Goal: Use online tool/utility: Utilize a website feature to perform a specific function

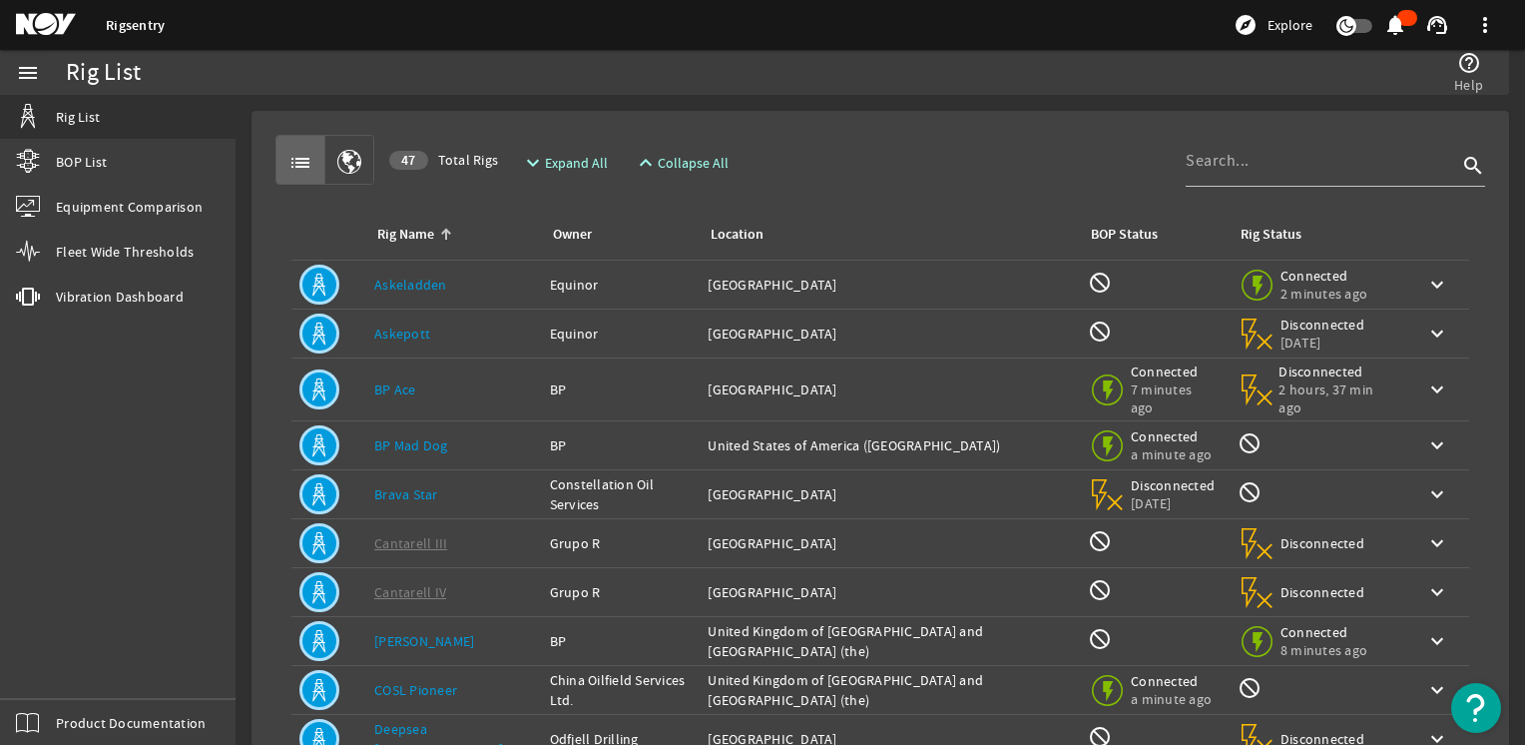
scroll to position [371, 0]
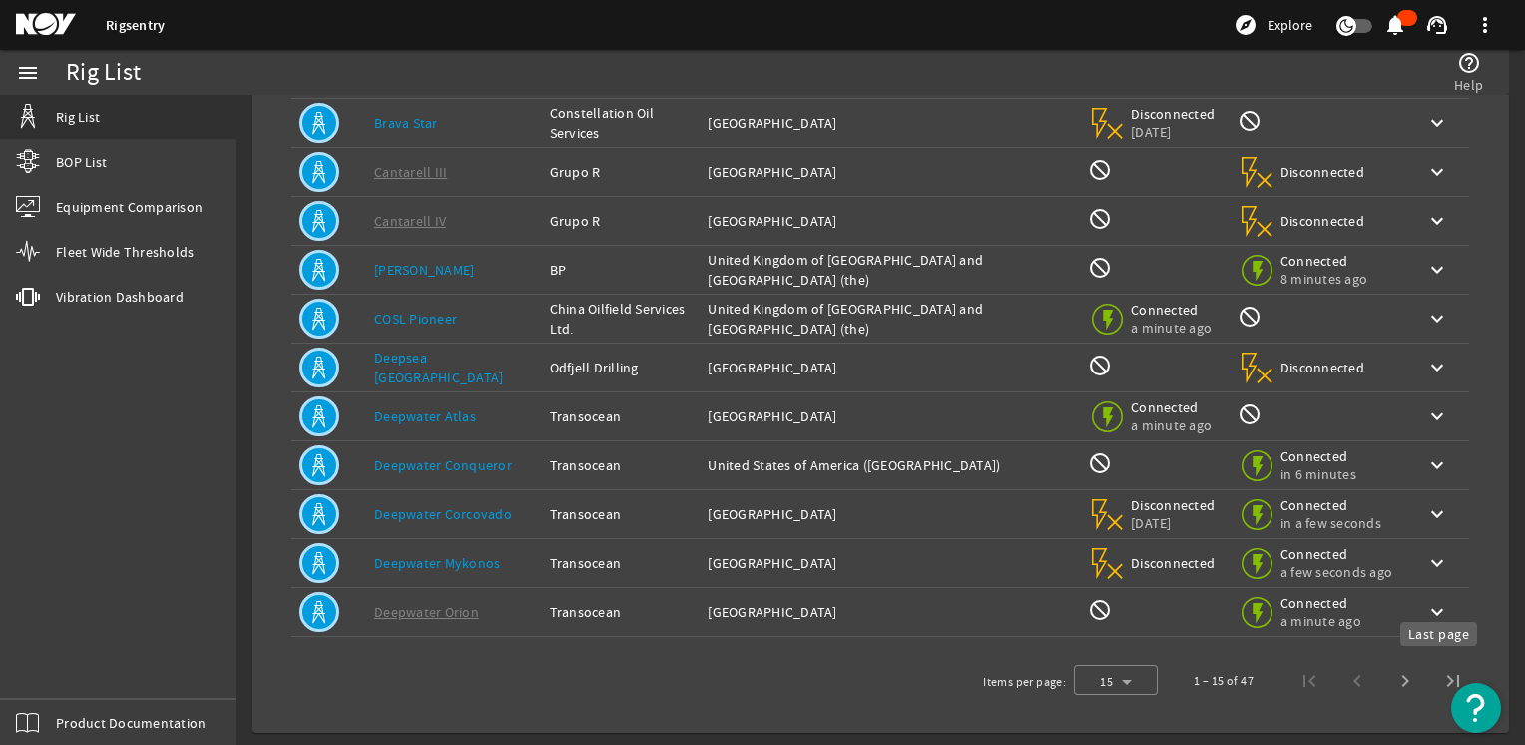
click at [1448, 677] on span "Last page" at bounding box center [1454, 681] width 48 height 48
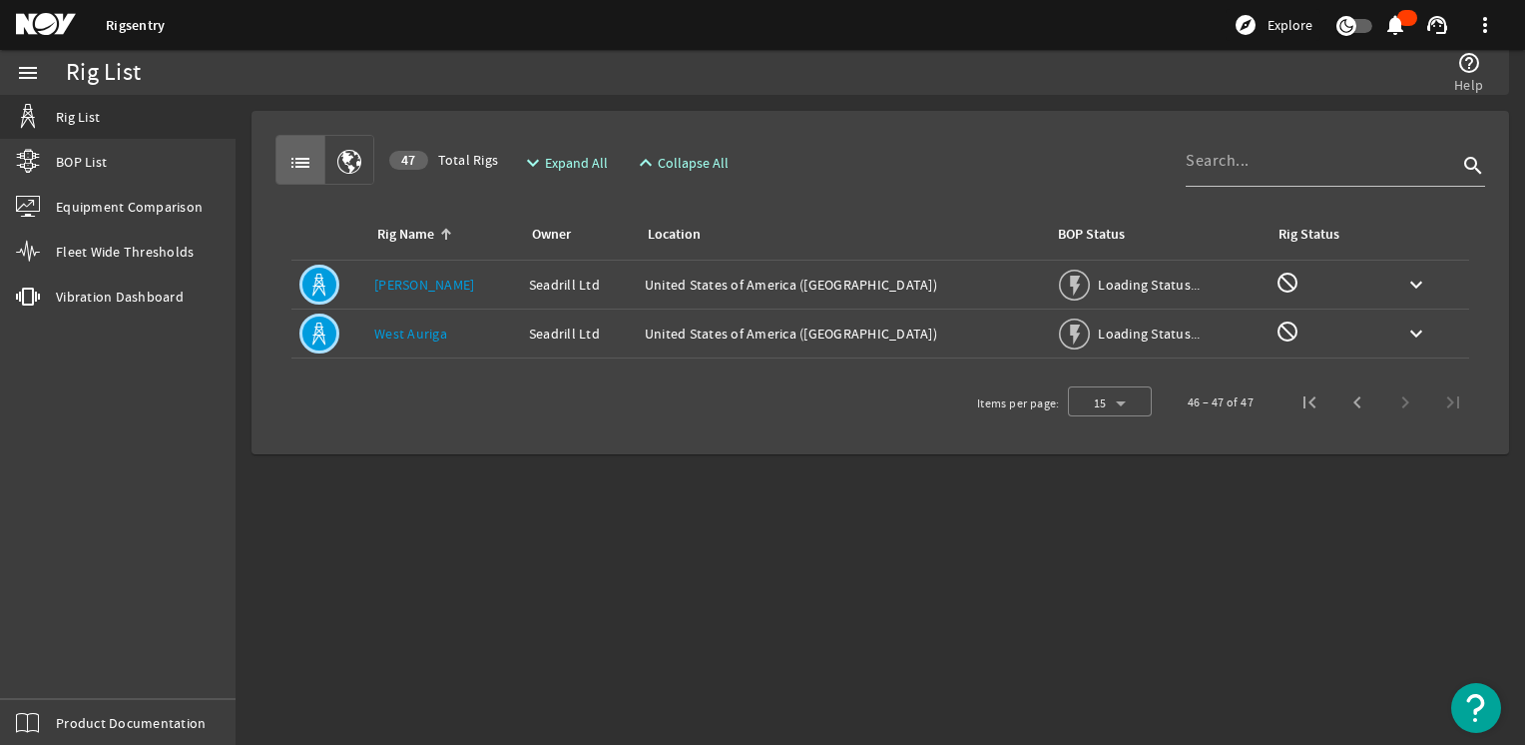
scroll to position [0, 0]
click at [1293, 183] on div at bounding box center [1322, 161] width 272 height 52
click at [1282, 164] on input at bounding box center [1322, 161] width 272 height 24
type input "titan"
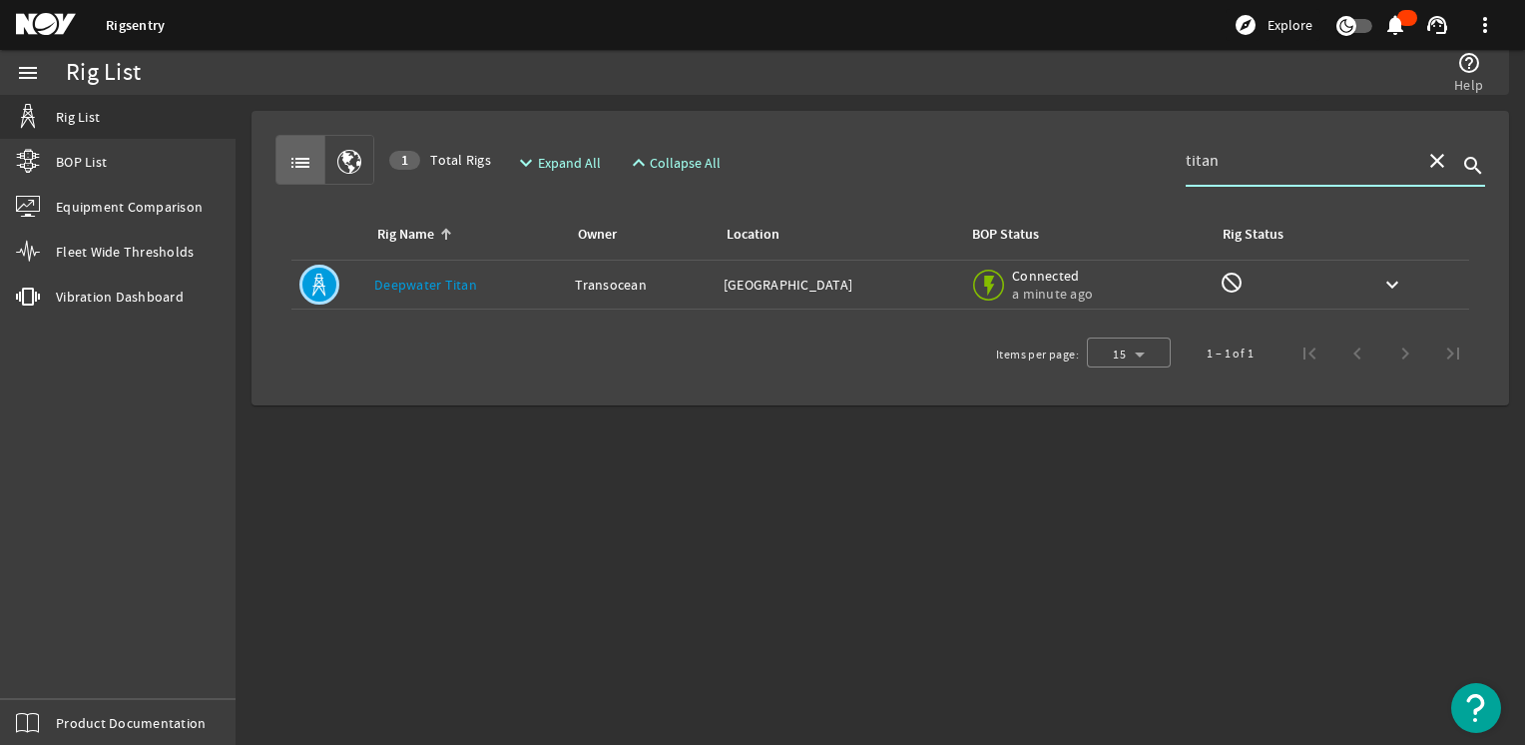
click at [454, 282] on link "Deepwater Titan" at bounding box center [425, 285] width 103 height 18
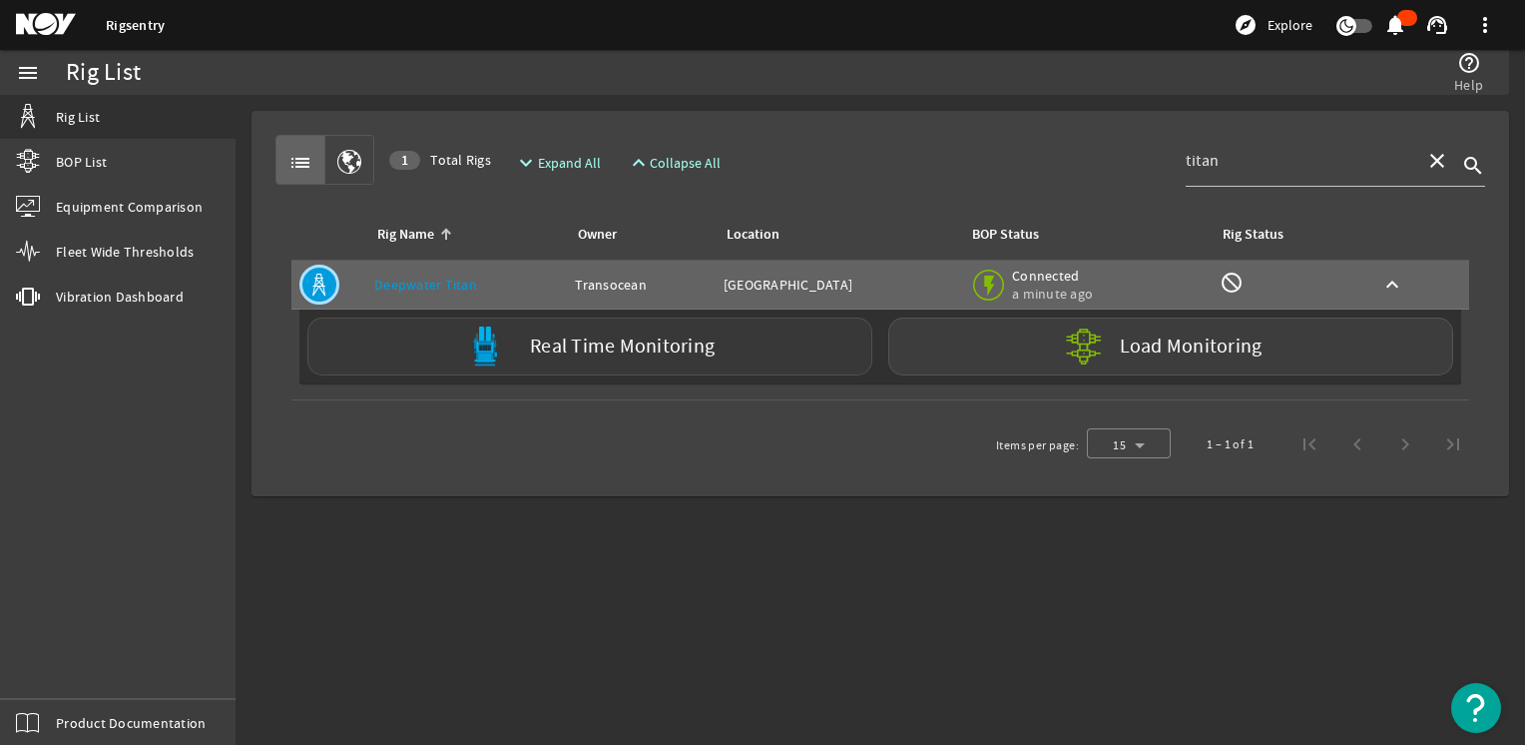
click at [662, 354] on label "Real Time Monitoring" at bounding box center [622, 346] width 185 height 21
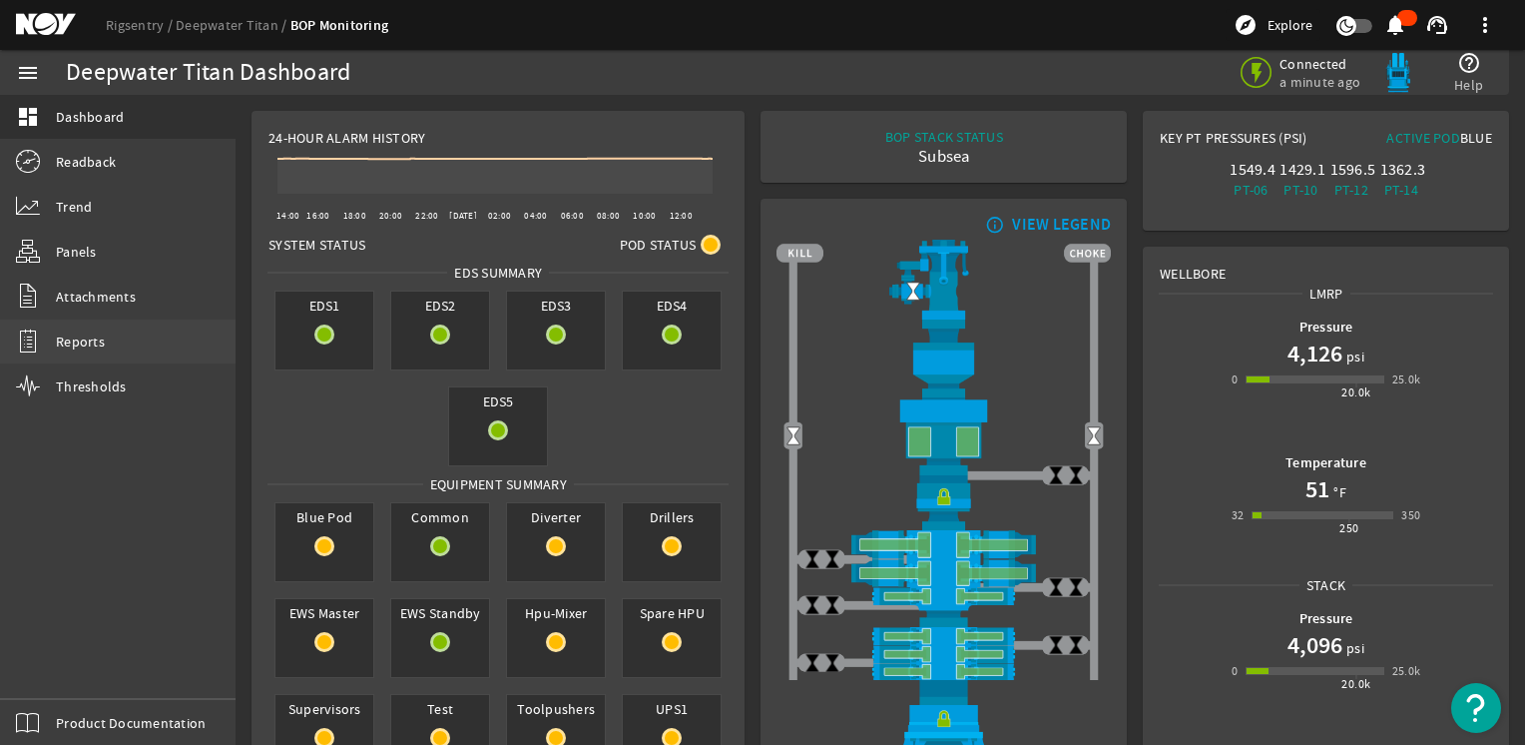
click at [91, 343] on span "Reports" at bounding box center [80, 341] width 49 height 20
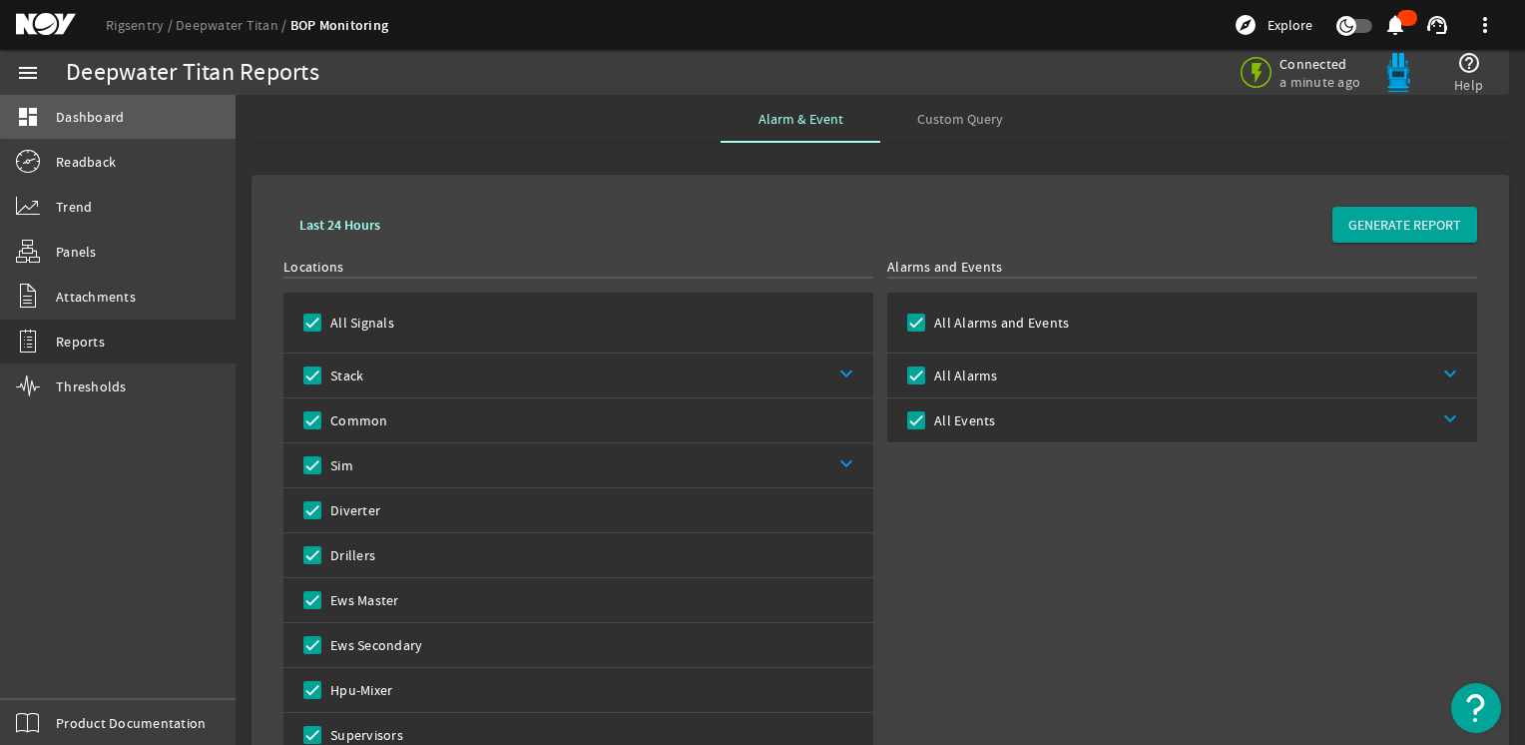
click at [138, 115] on link "dashboard Dashboard" at bounding box center [118, 117] width 236 height 44
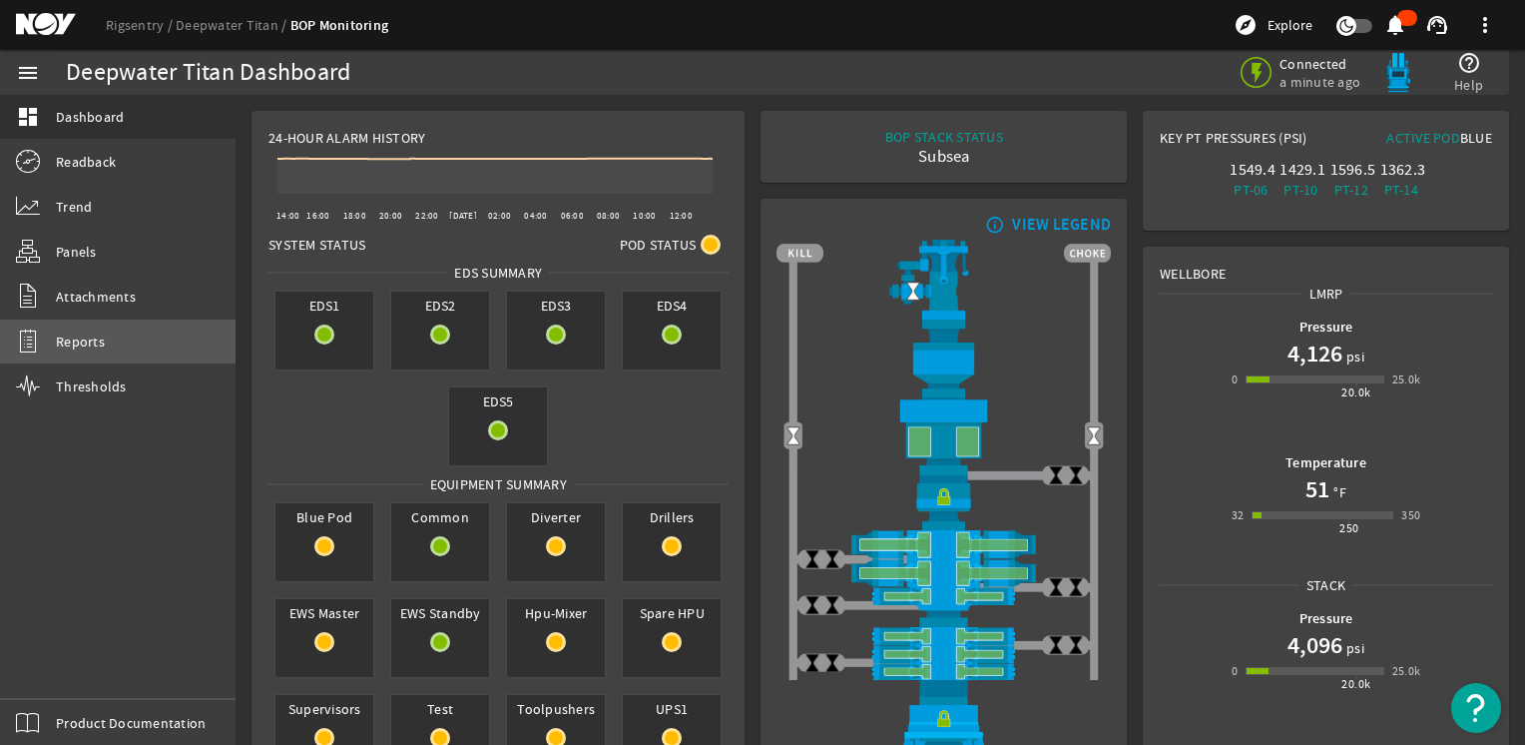
click at [107, 351] on link "Reports" at bounding box center [118, 341] width 236 height 44
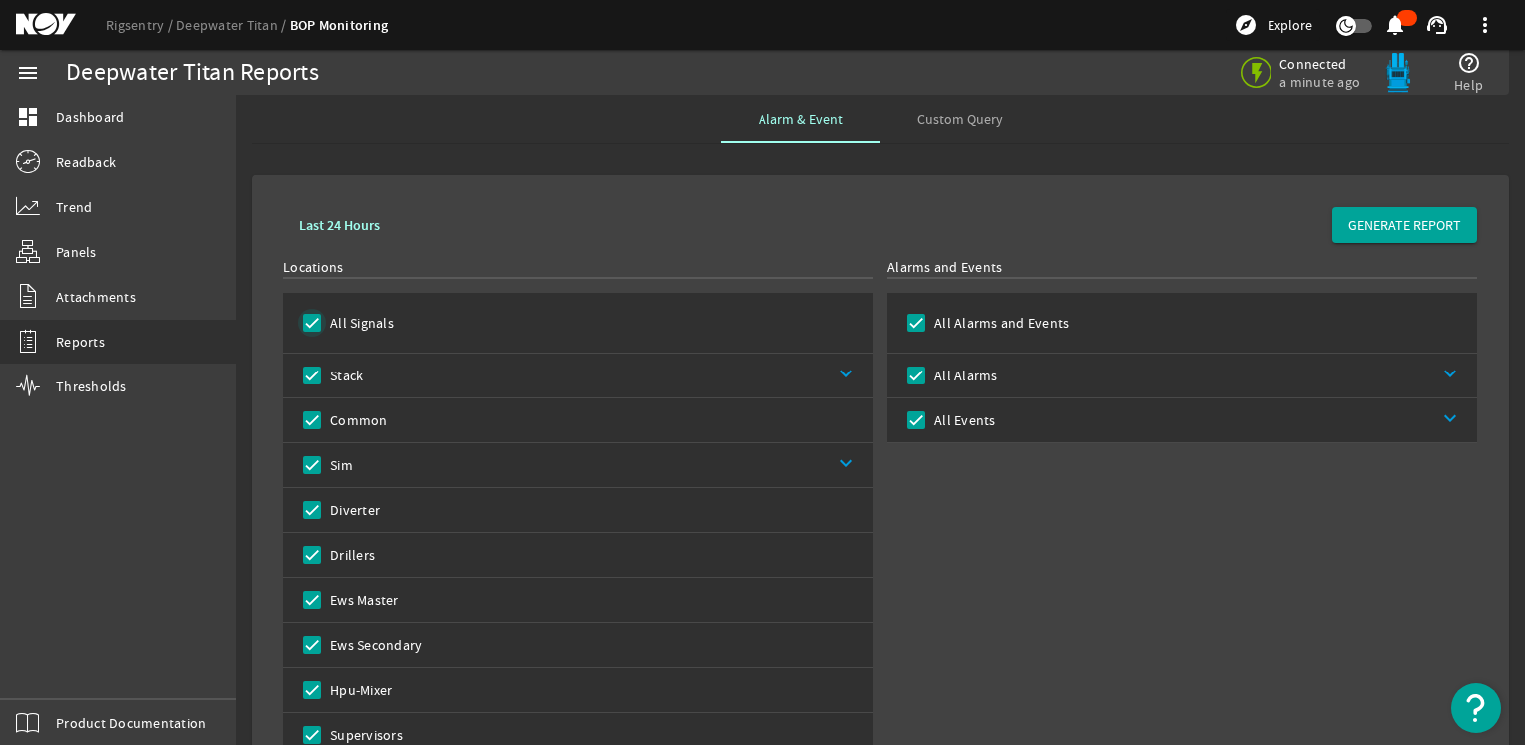
click at [309, 318] on input "All Signals" at bounding box center [313, 322] width 28 height 28
click at [318, 374] on input "Stack" at bounding box center [313, 375] width 28 height 28
click at [314, 378] on input "Stack" at bounding box center [313, 375] width 28 height 28
click at [842, 373] on link "keyboard_arrow_down" at bounding box center [618, 375] width 510 height 44
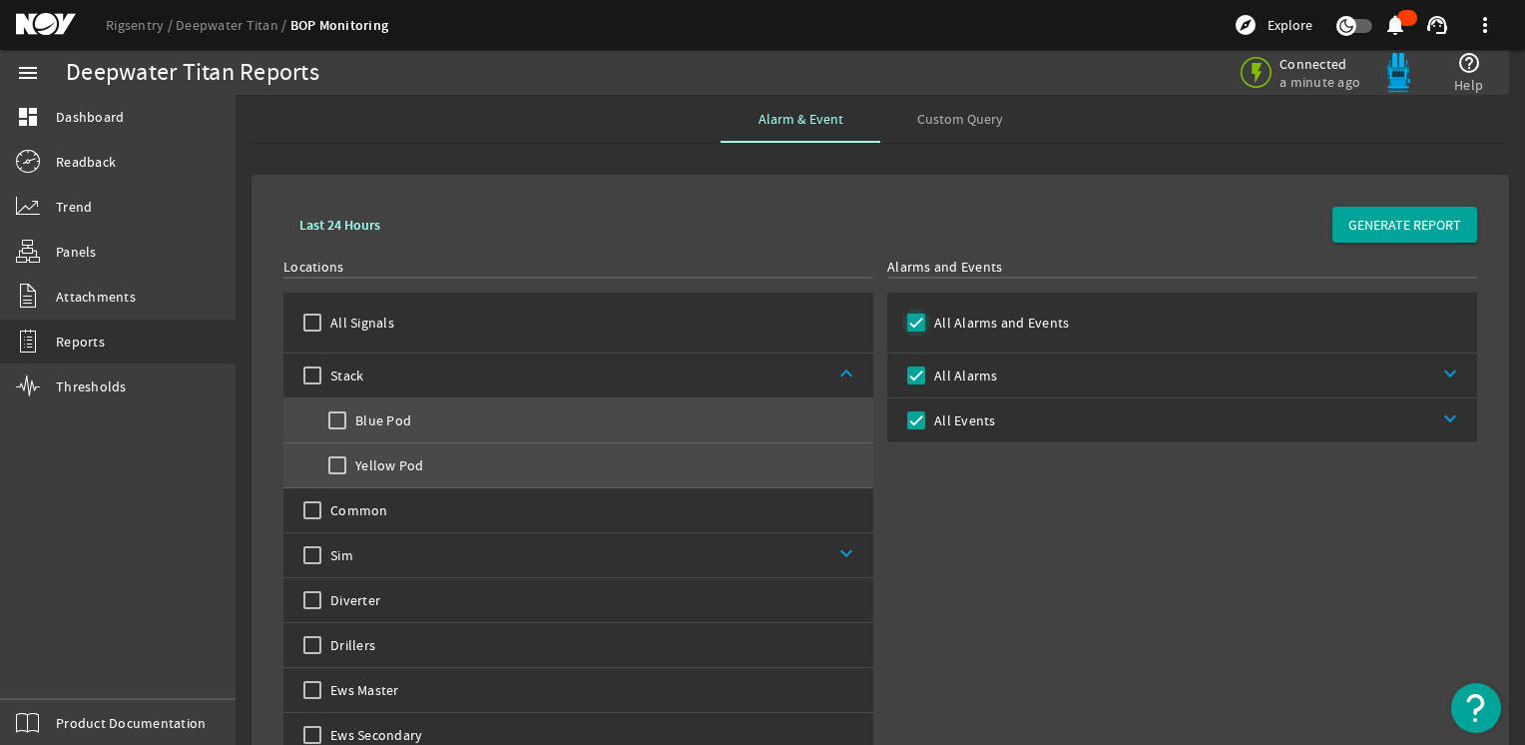
click at [911, 327] on input "All Alarms and Events" at bounding box center [916, 322] width 28 height 28
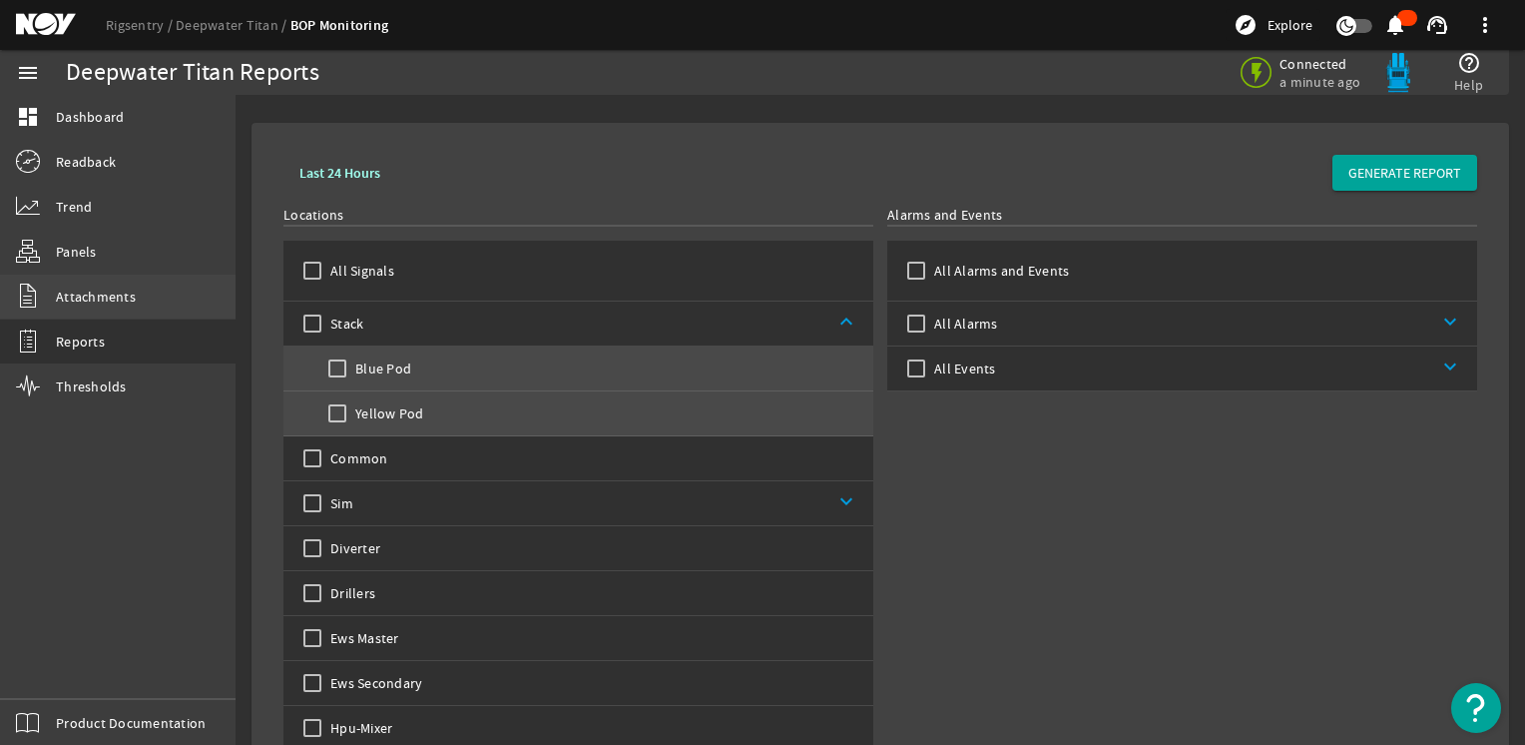
scroll to position [100, 0]
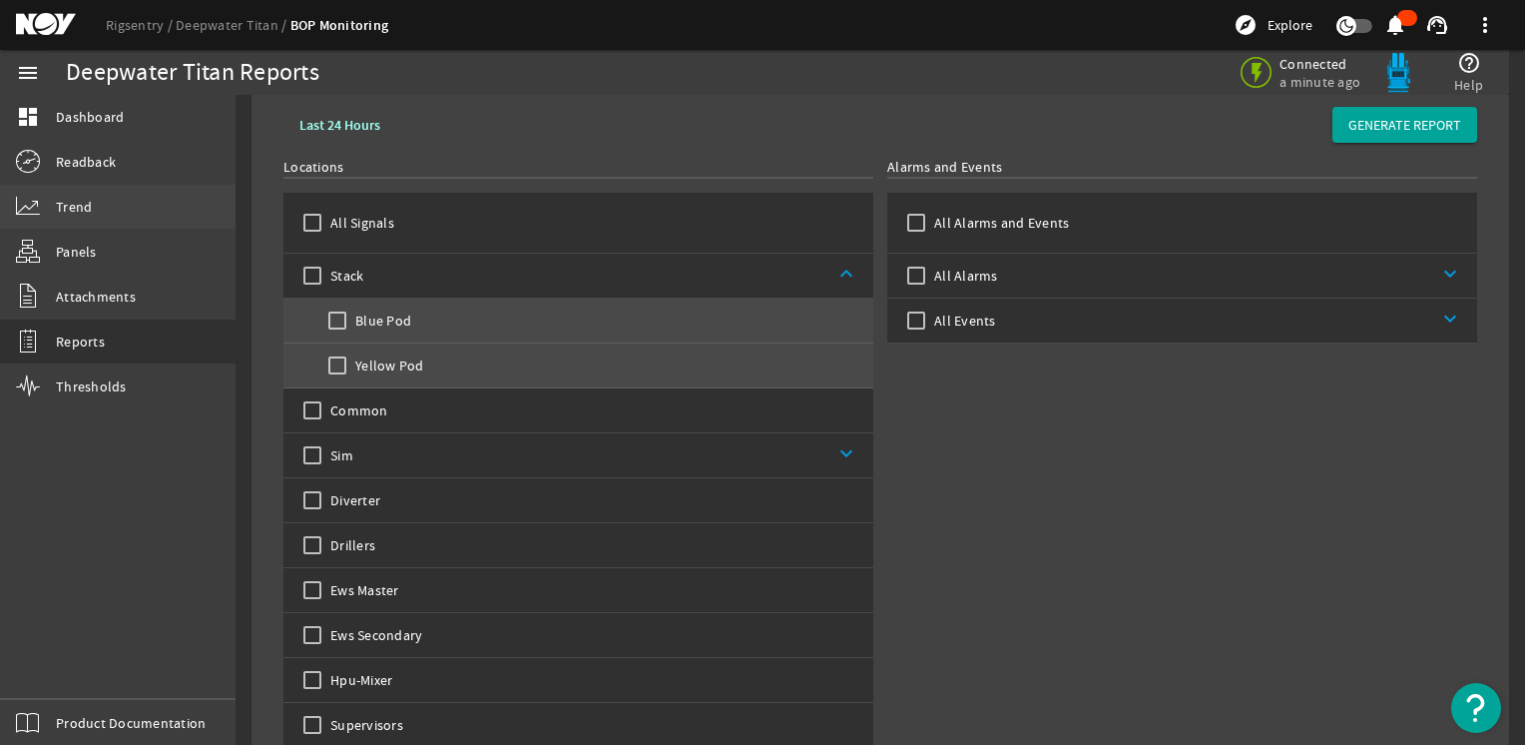
click at [101, 219] on link "Trend" at bounding box center [118, 207] width 236 height 44
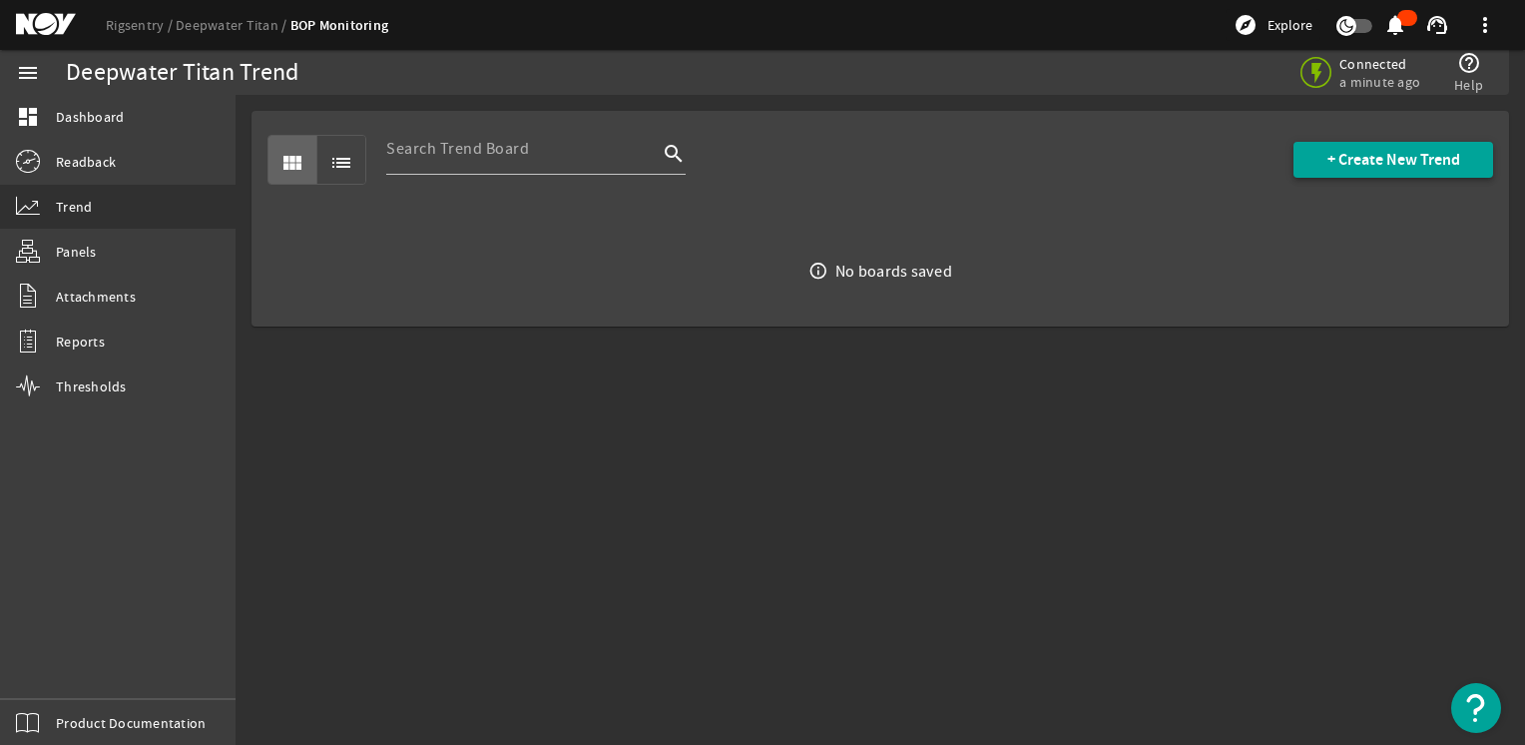
click at [1351, 152] on span "+ Create New Trend" at bounding box center [1394, 160] width 133 height 20
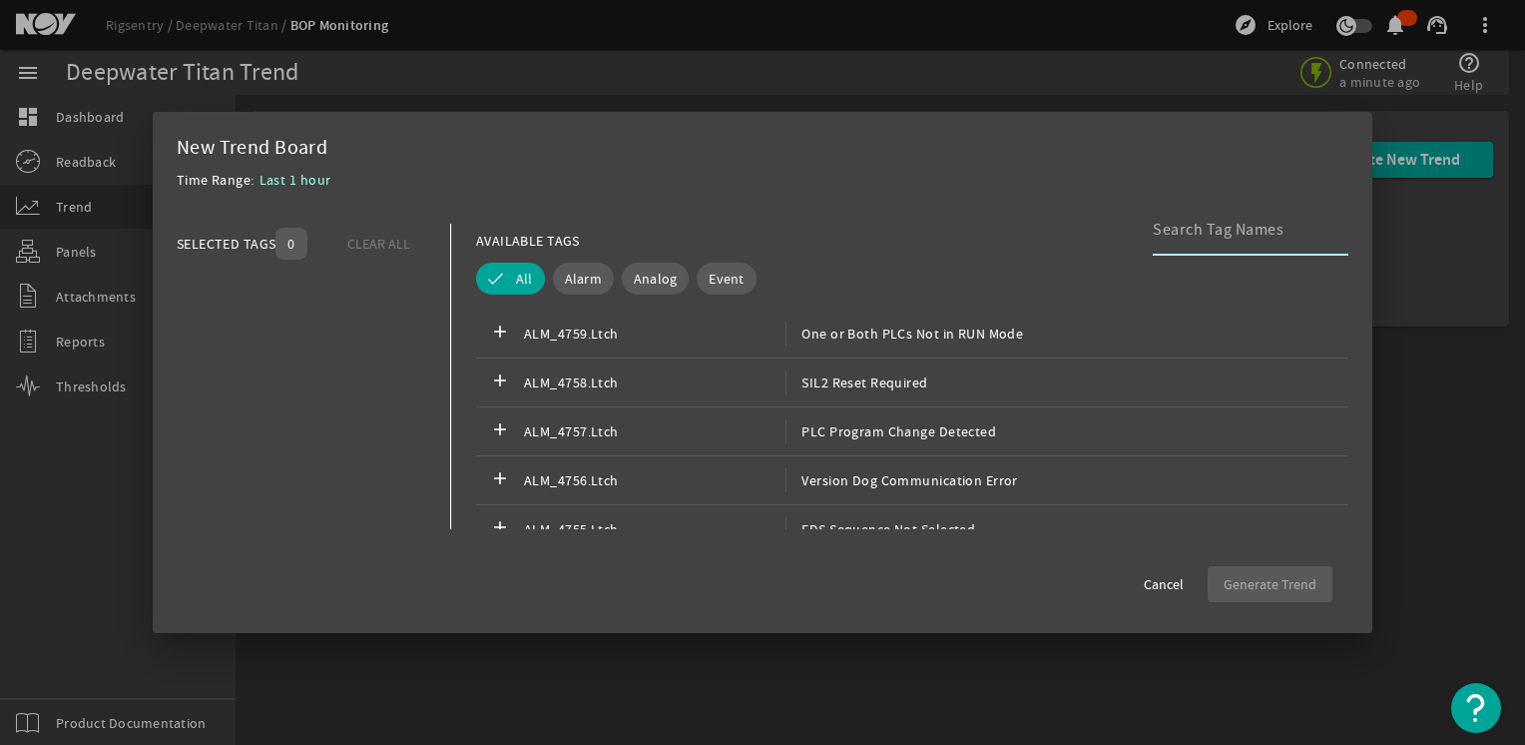
click at [1188, 248] on div at bounding box center [1243, 230] width 180 height 52
click at [1194, 239] on input at bounding box center [1243, 230] width 180 height 24
click at [1174, 246] on div at bounding box center [1243, 230] width 180 height 52
click at [1180, 238] on input at bounding box center [1243, 230] width 180 height 24
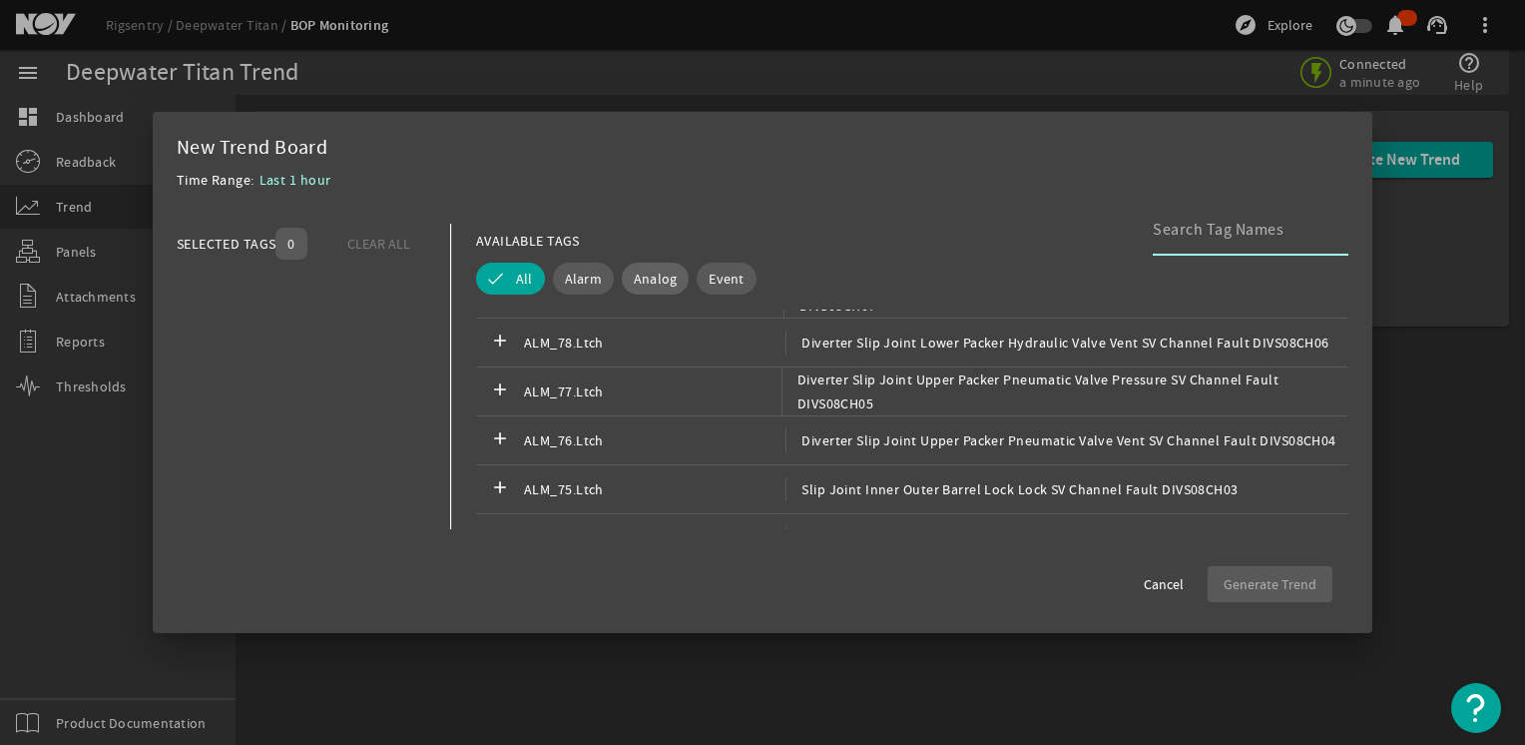
scroll to position [499, 0]
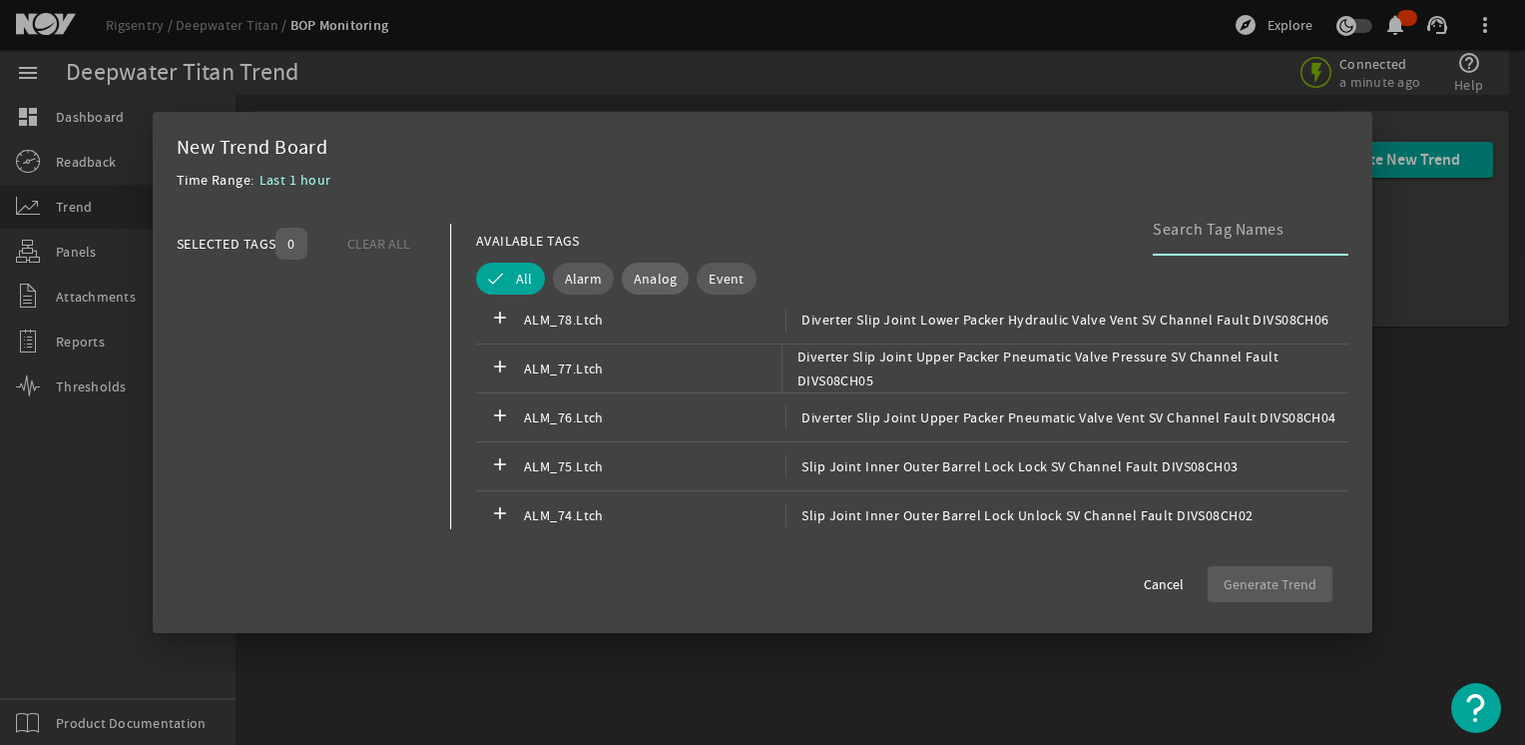
click at [639, 273] on span "Analog" at bounding box center [656, 279] width 44 height 20
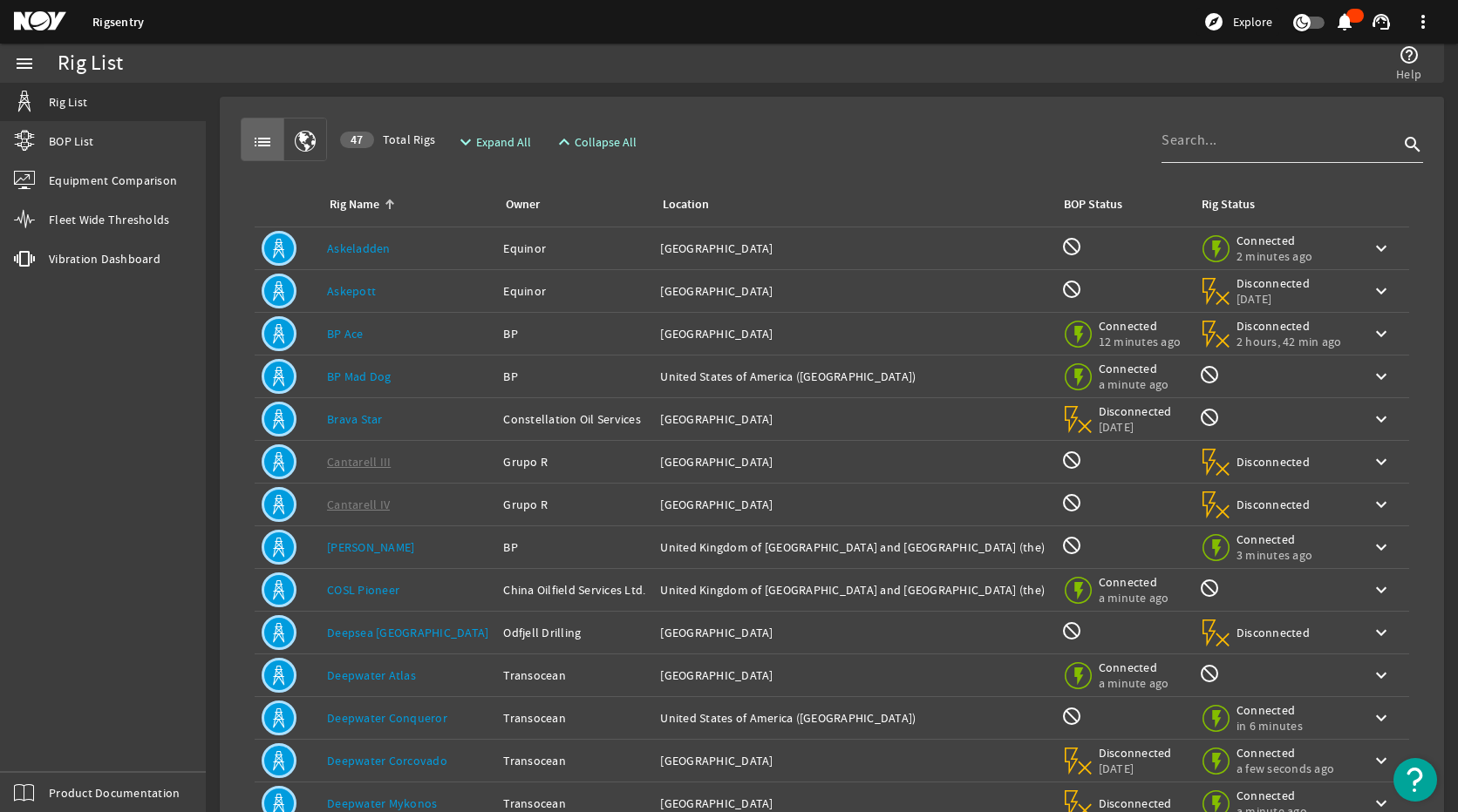
click at [1218, 154] on div at bounding box center [1281, 141] width 238 height 45
type input "titan"
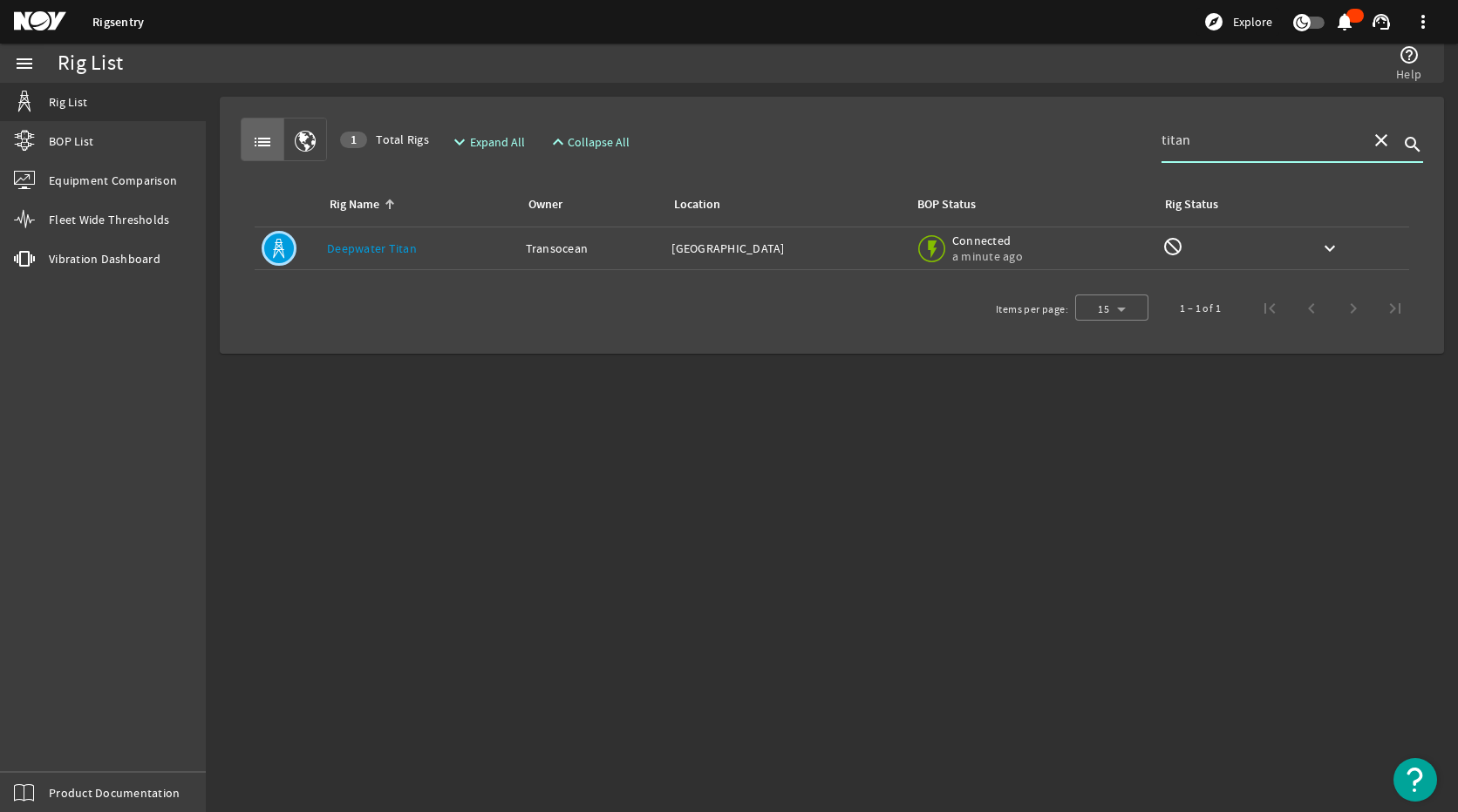
click at [397, 257] on div "Rig Name: Deepwater Titan" at bounding box center [419, 249] width 185 height 17
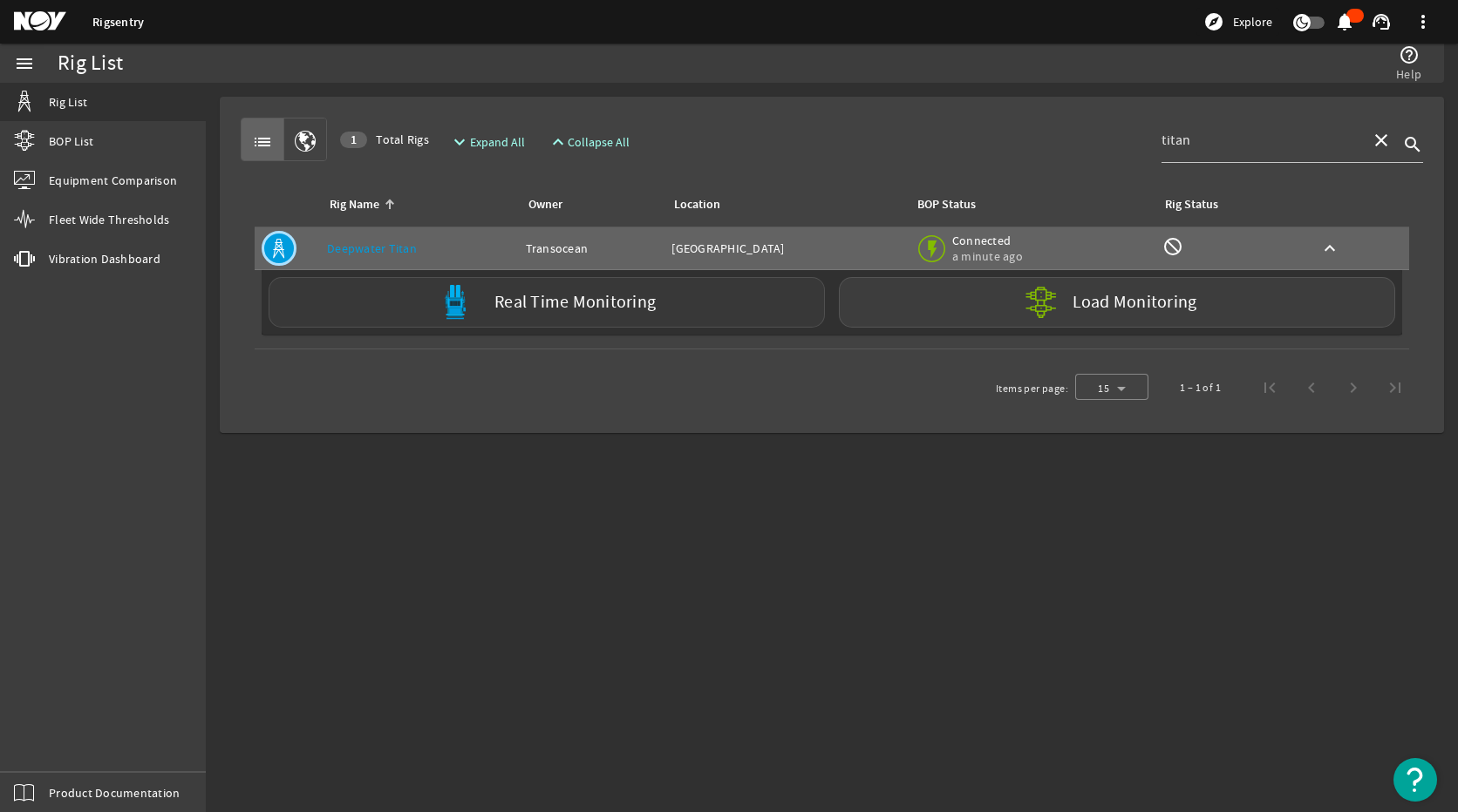
click at [788, 314] on div "Real Time Monitoring" at bounding box center [546, 302] width 556 height 51
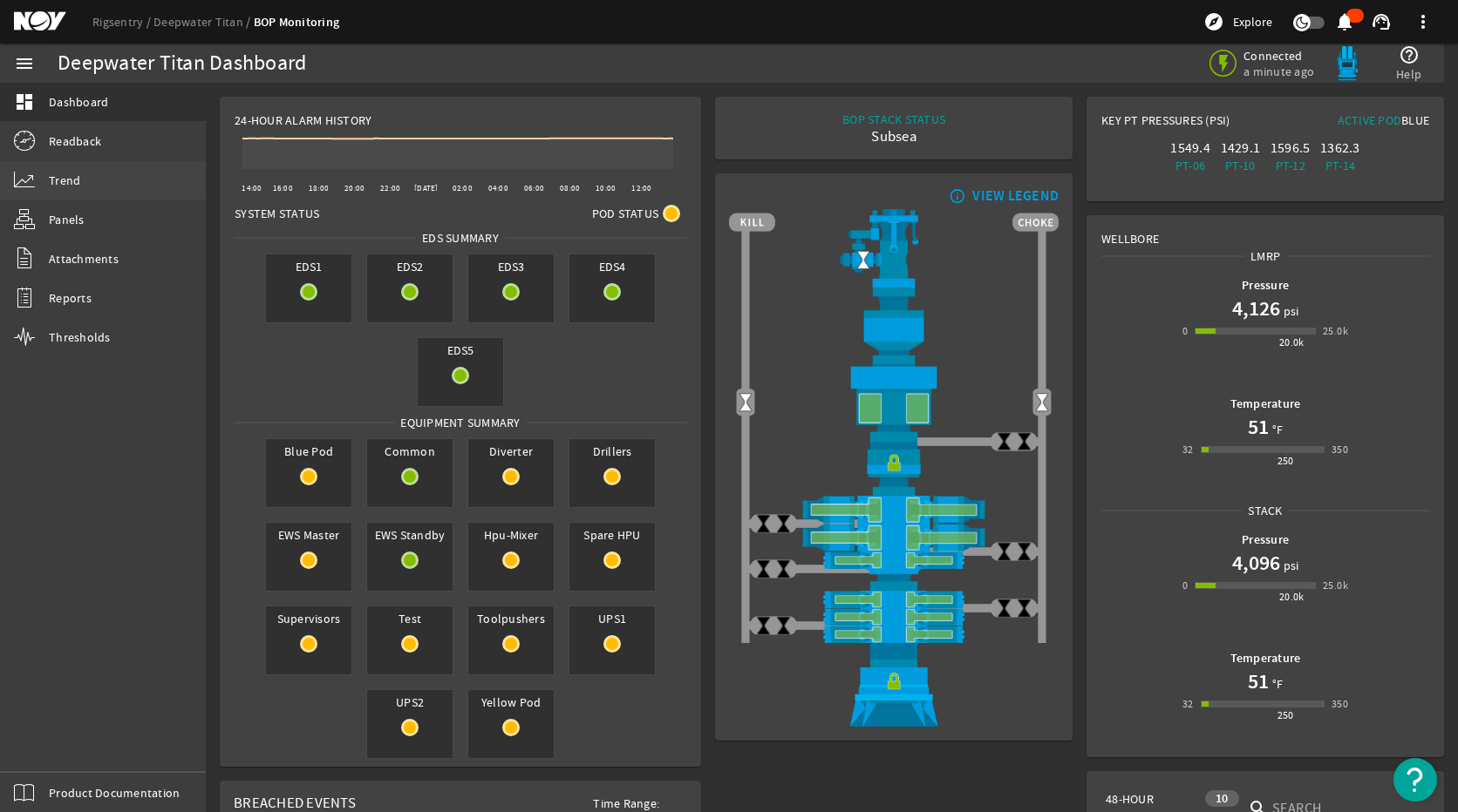
click at [77, 188] on span "Trend" at bounding box center [65, 181] width 31 height 17
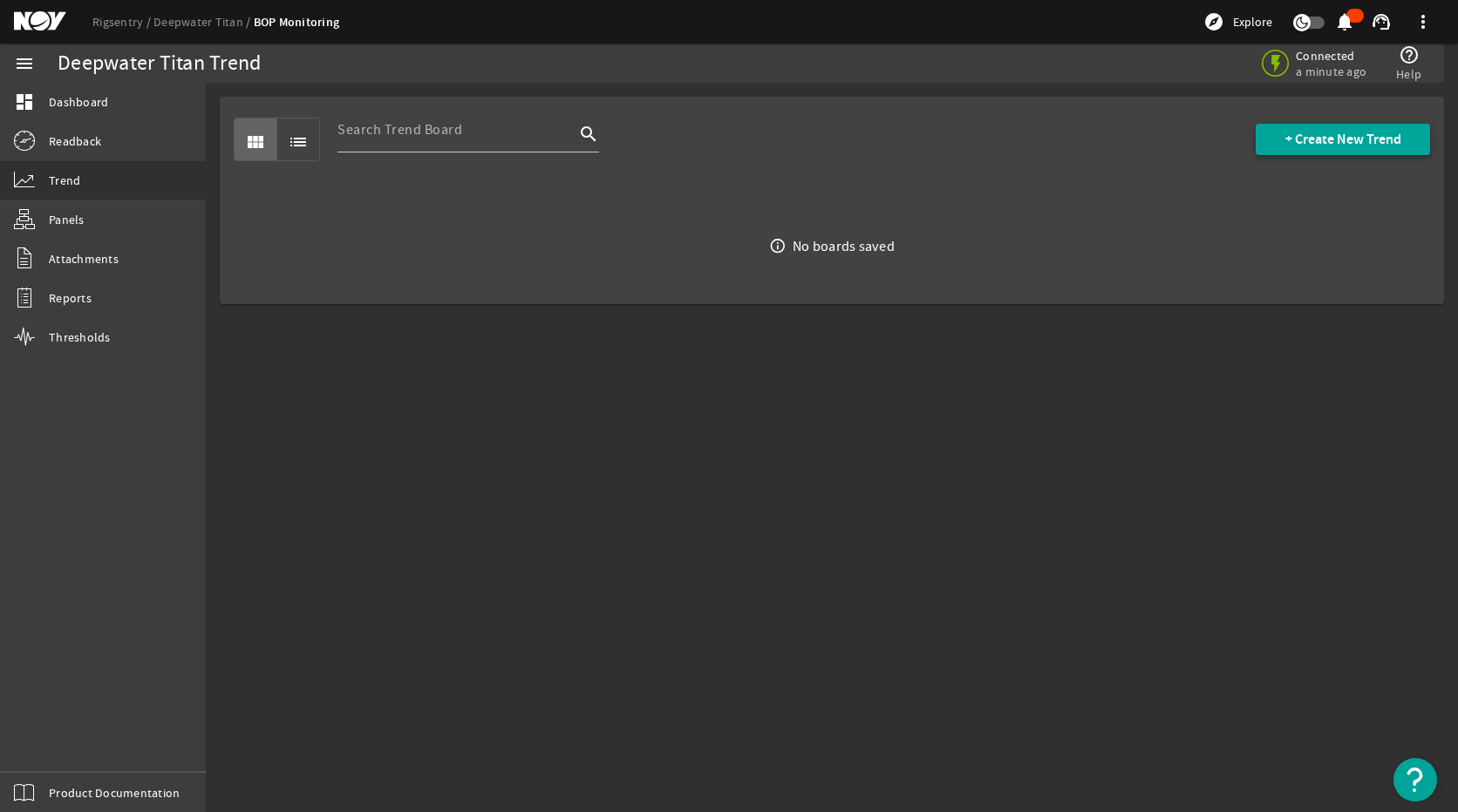
click at [1355, 138] on span "+ Create New Trend" at bounding box center [1344, 140] width 116 height 17
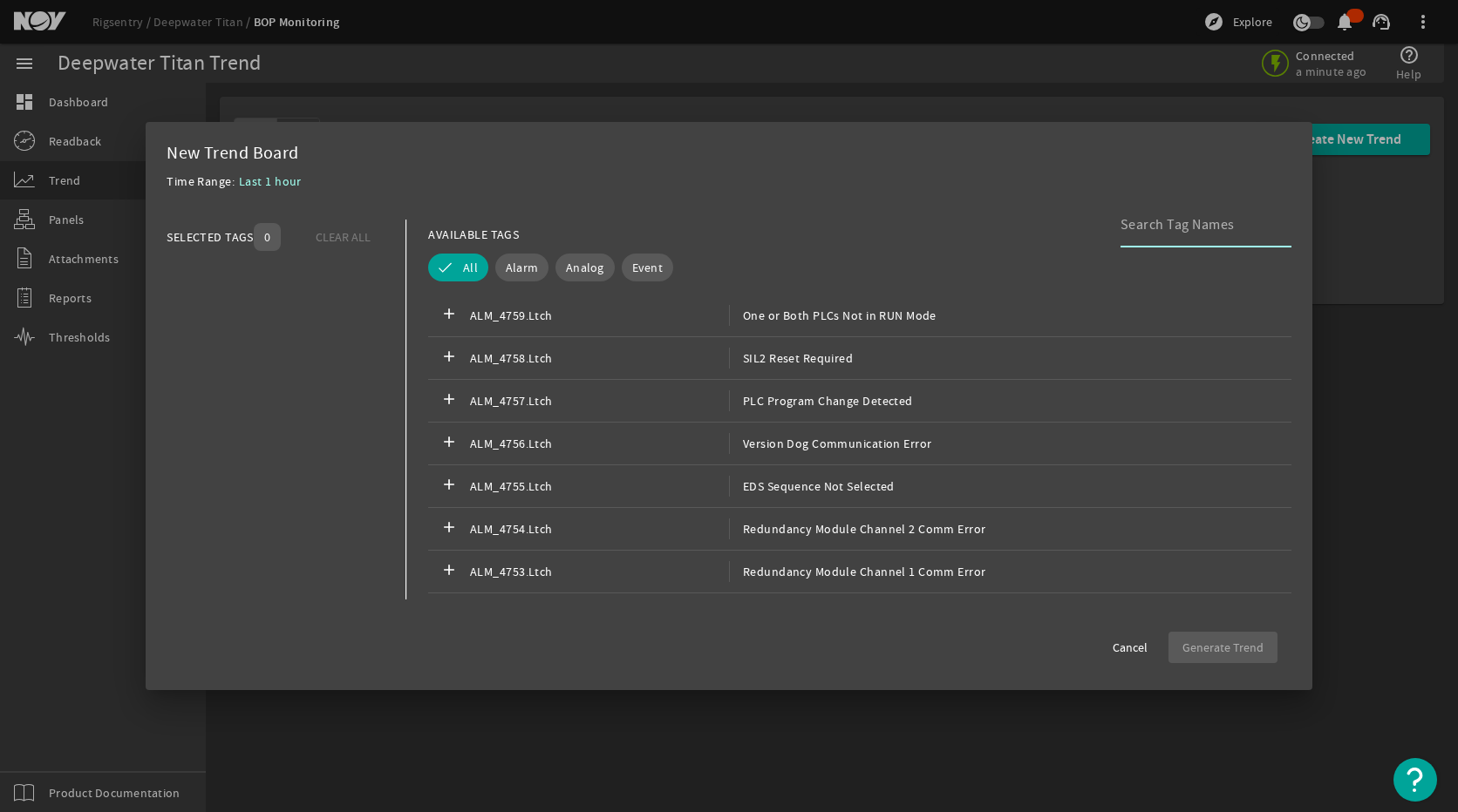
click at [1163, 239] on div at bounding box center [1199, 225] width 157 height 45
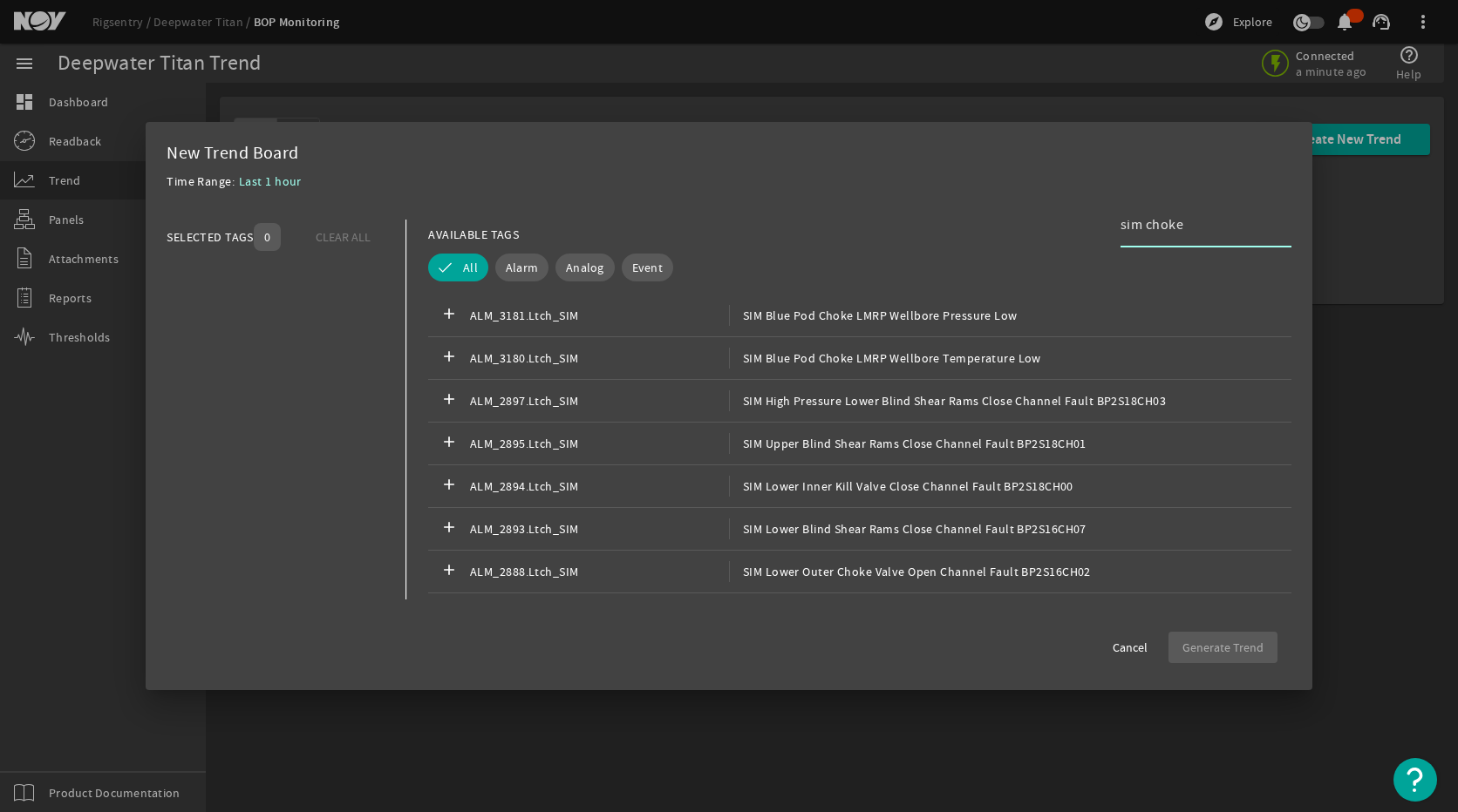
type input "sim choke"
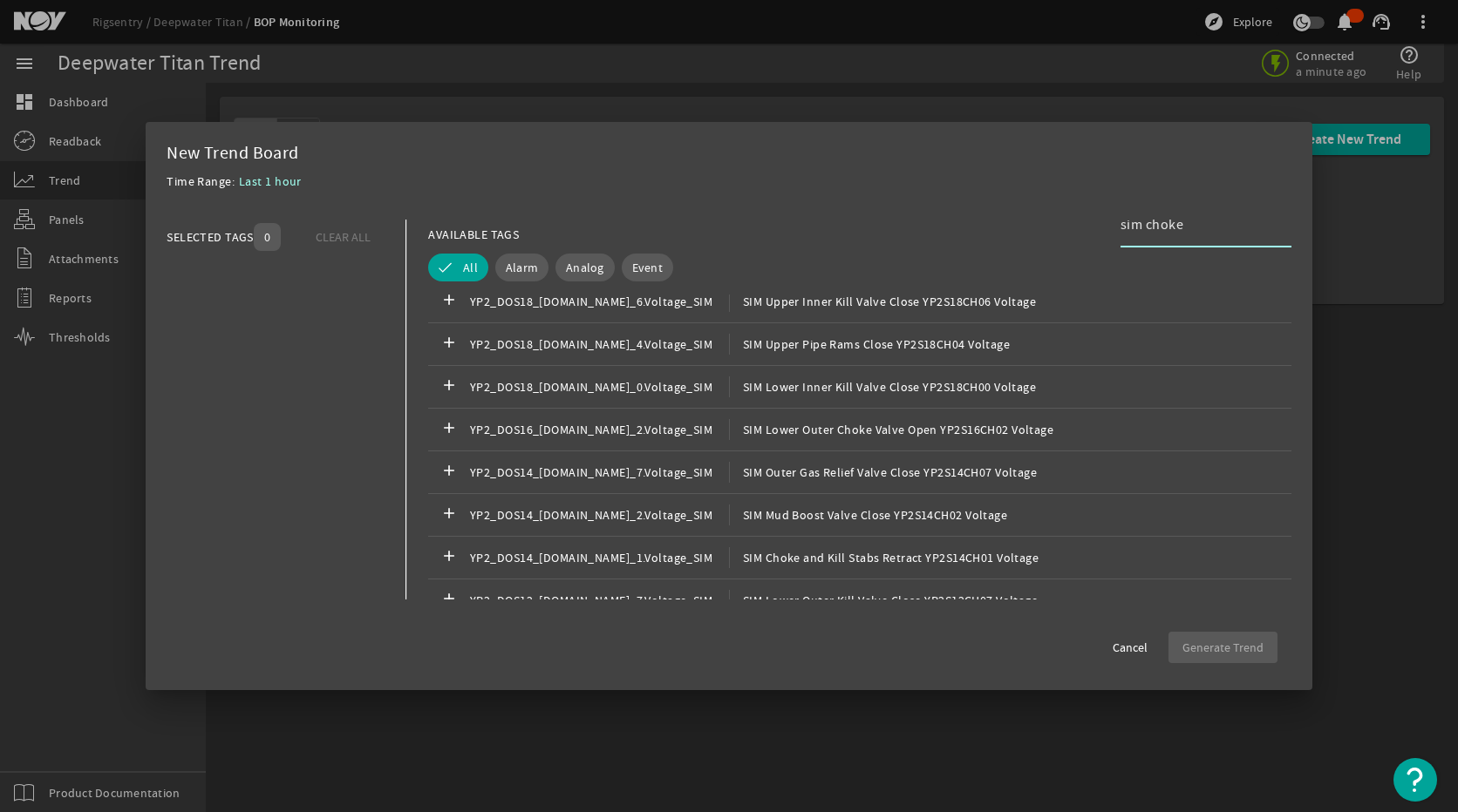
scroll to position [3836, 0]
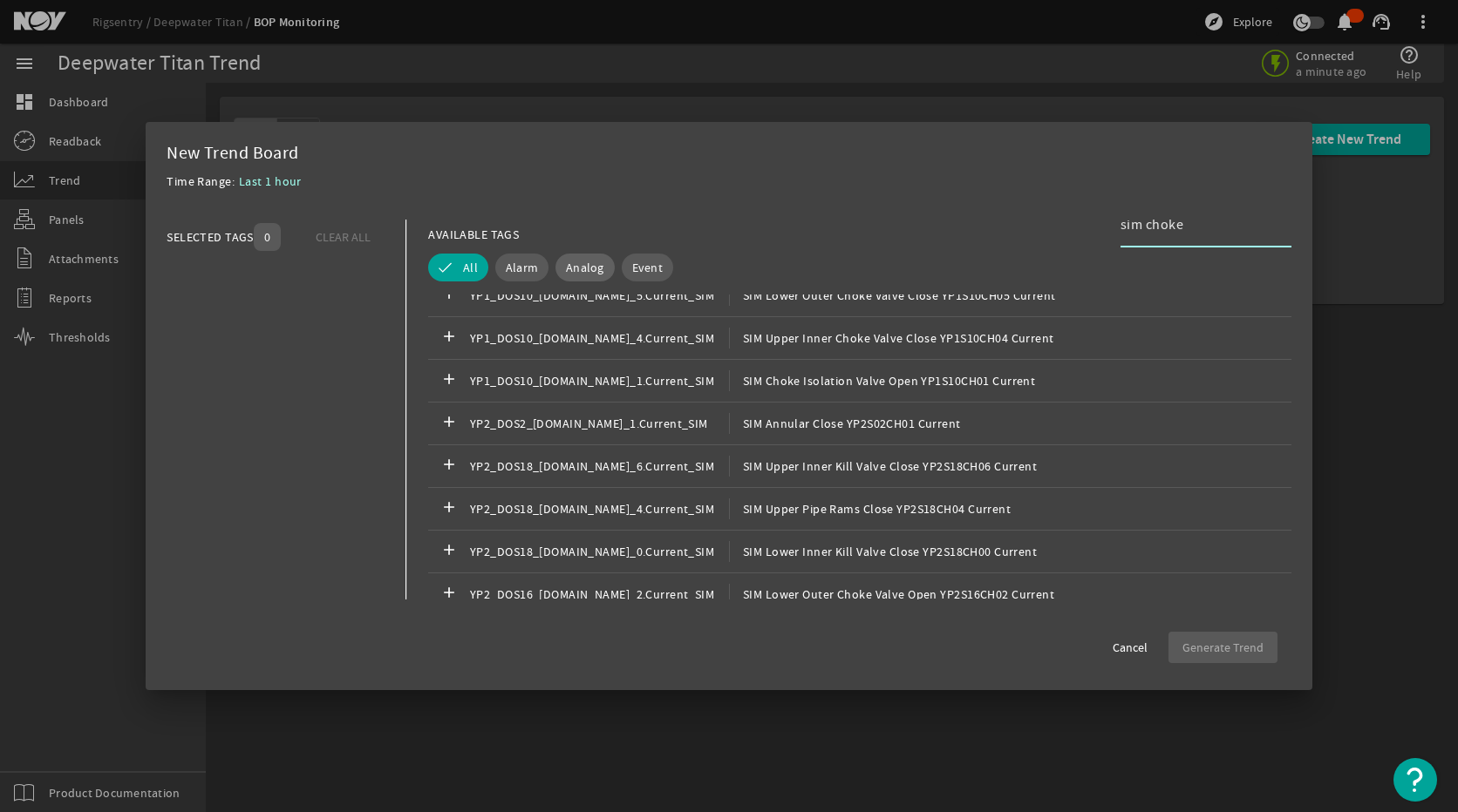
click at [584, 259] on span "Analog" at bounding box center [585, 268] width 38 height 17
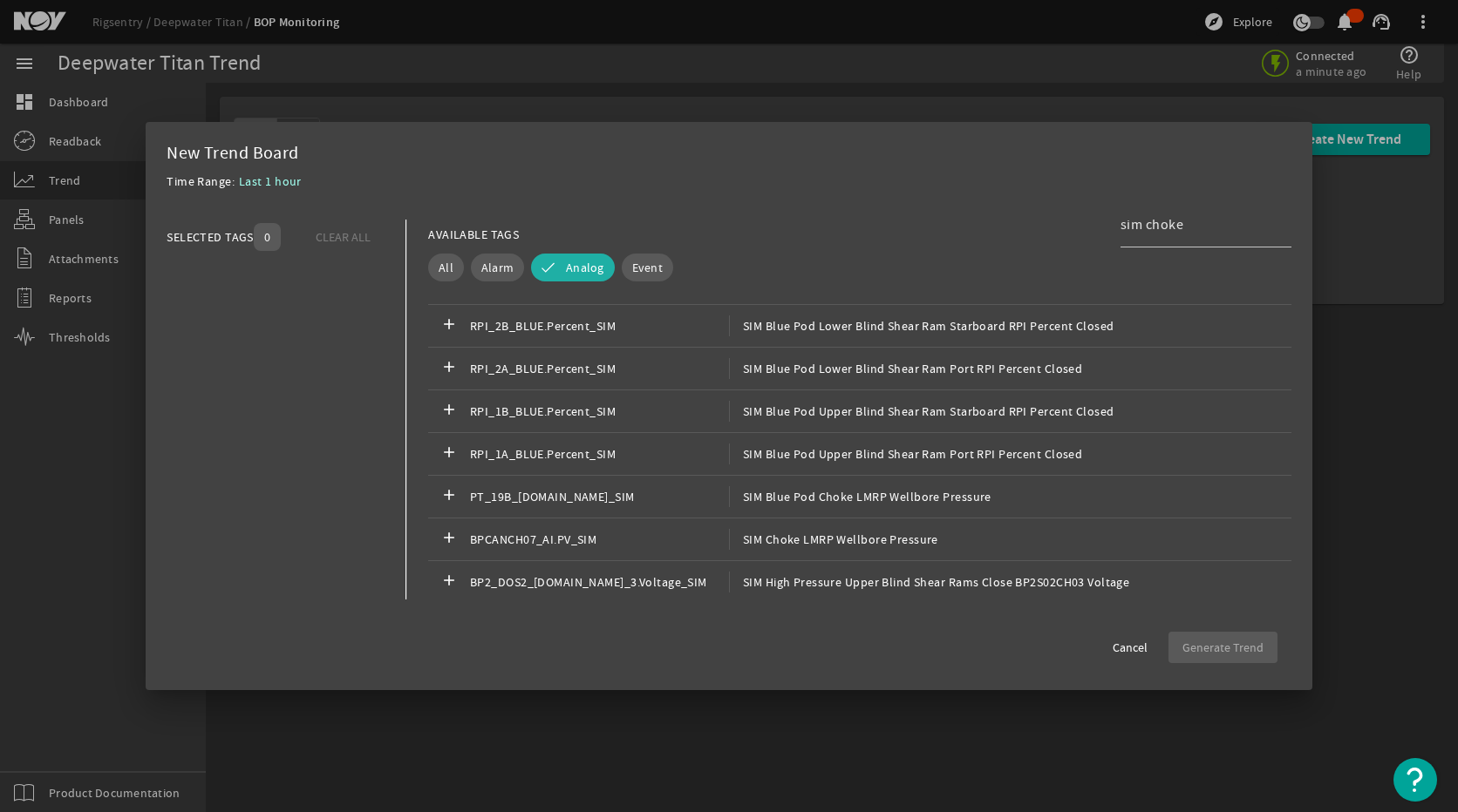
scroll to position [2179, 0]
click at [950, 545] on div "add BPCANCH07_AI.PV_SIM SIM Choke LMRP Wellbore Pressure" at bounding box center [860, 544] width 863 height 43
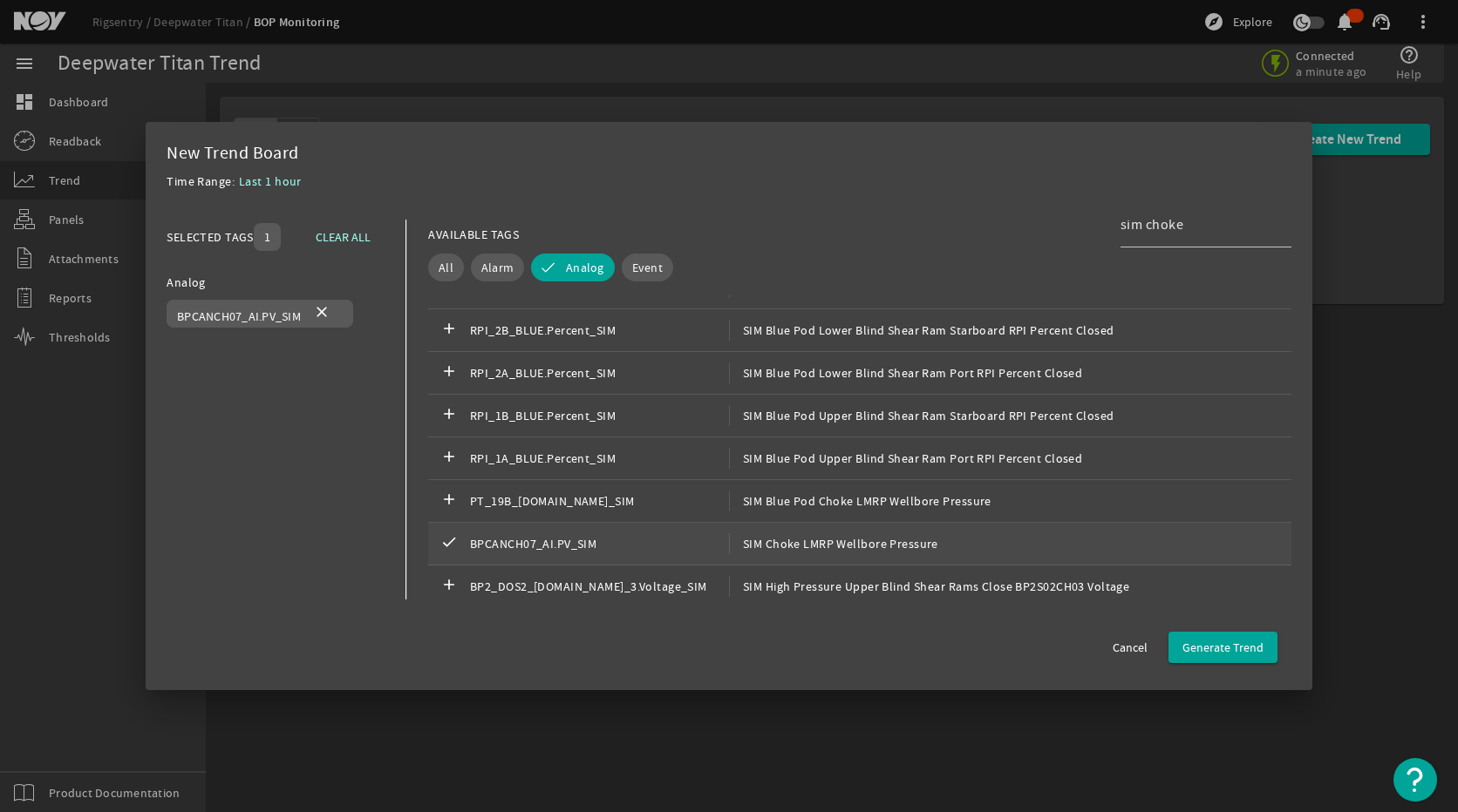
click at [1012, 547] on div "check BPCANCH07_AI.PV_SIM SIM Choke LMRP Wellbore Pressure" at bounding box center [860, 544] width 863 height 43
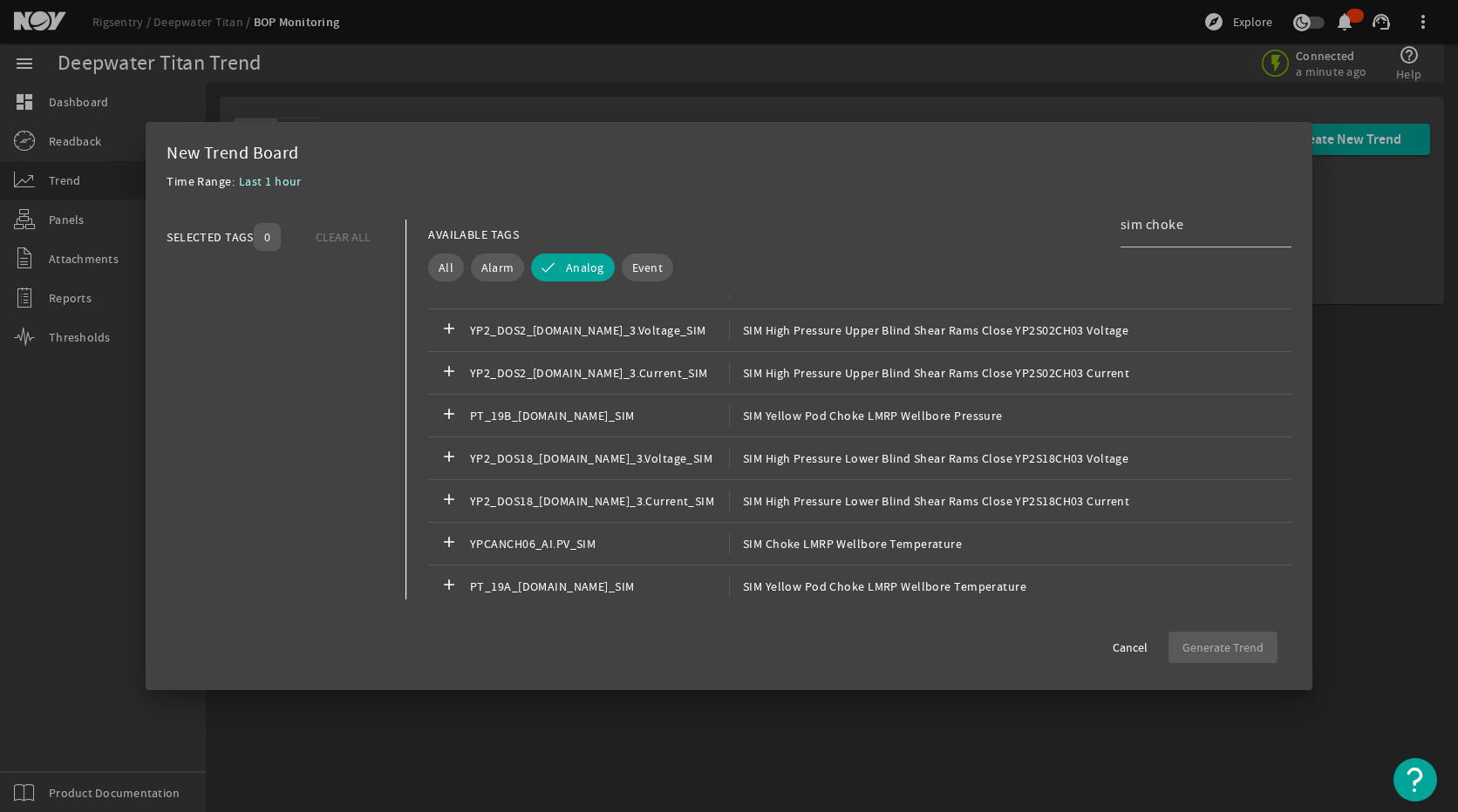
scroll to position [5491, 0]
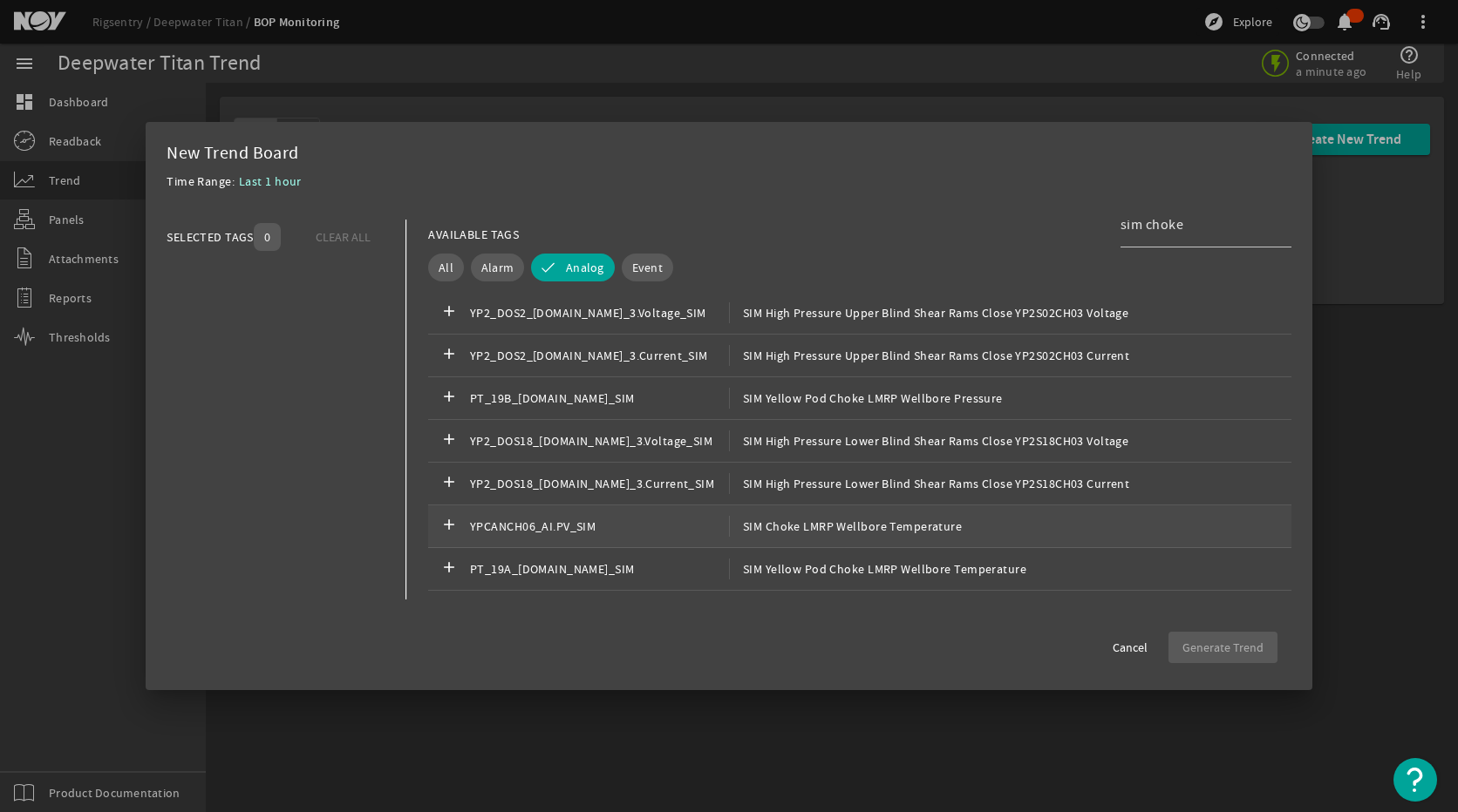
click at [882, 533] on span "SIM Choke LMRP Wellbore Temperature" at bounding box center [846, 526] width 233 height 21
click at [1207, 640] on span "Generate Trend" at bounding box center [1223, 648] width 81 height 17
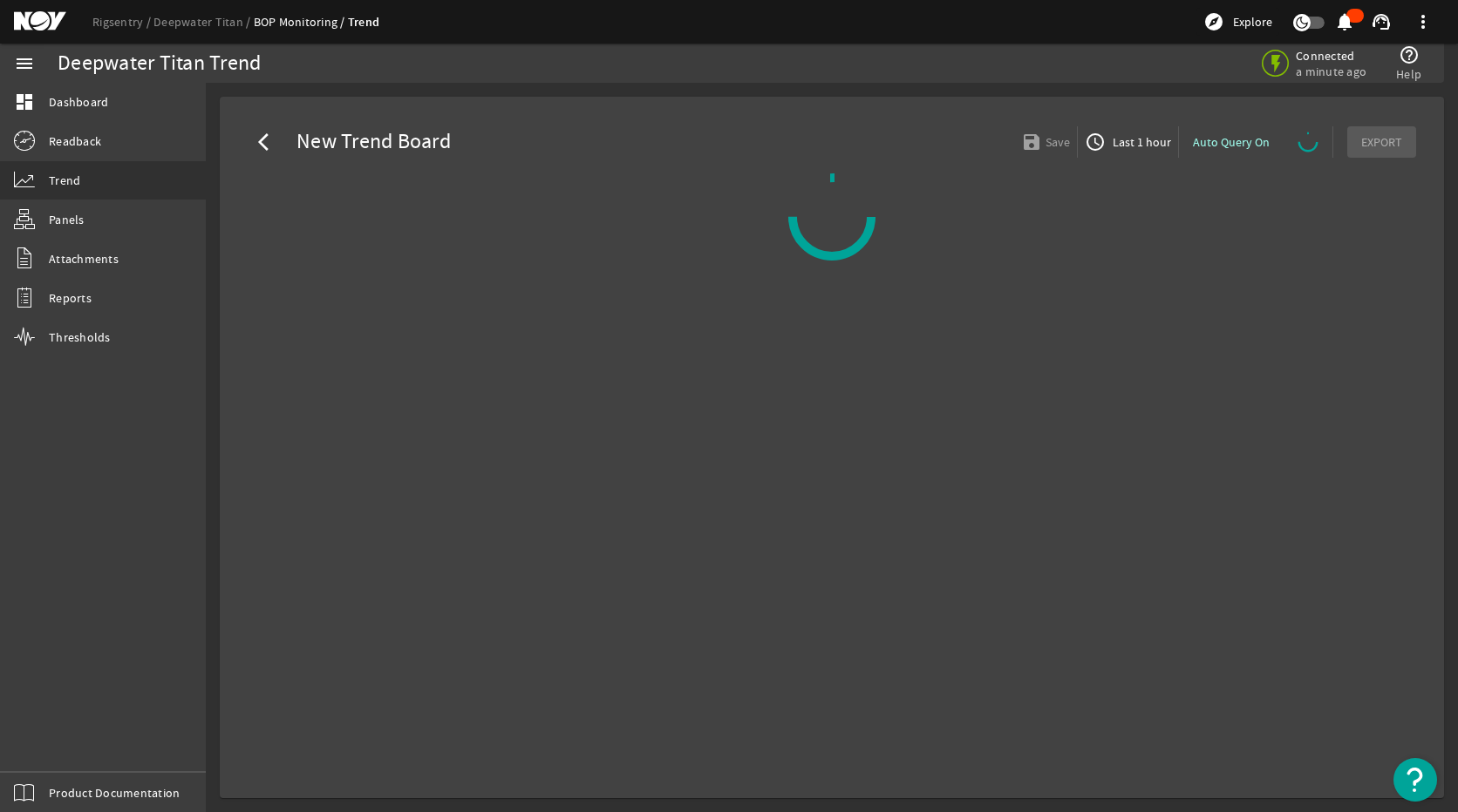
select select "ALL"
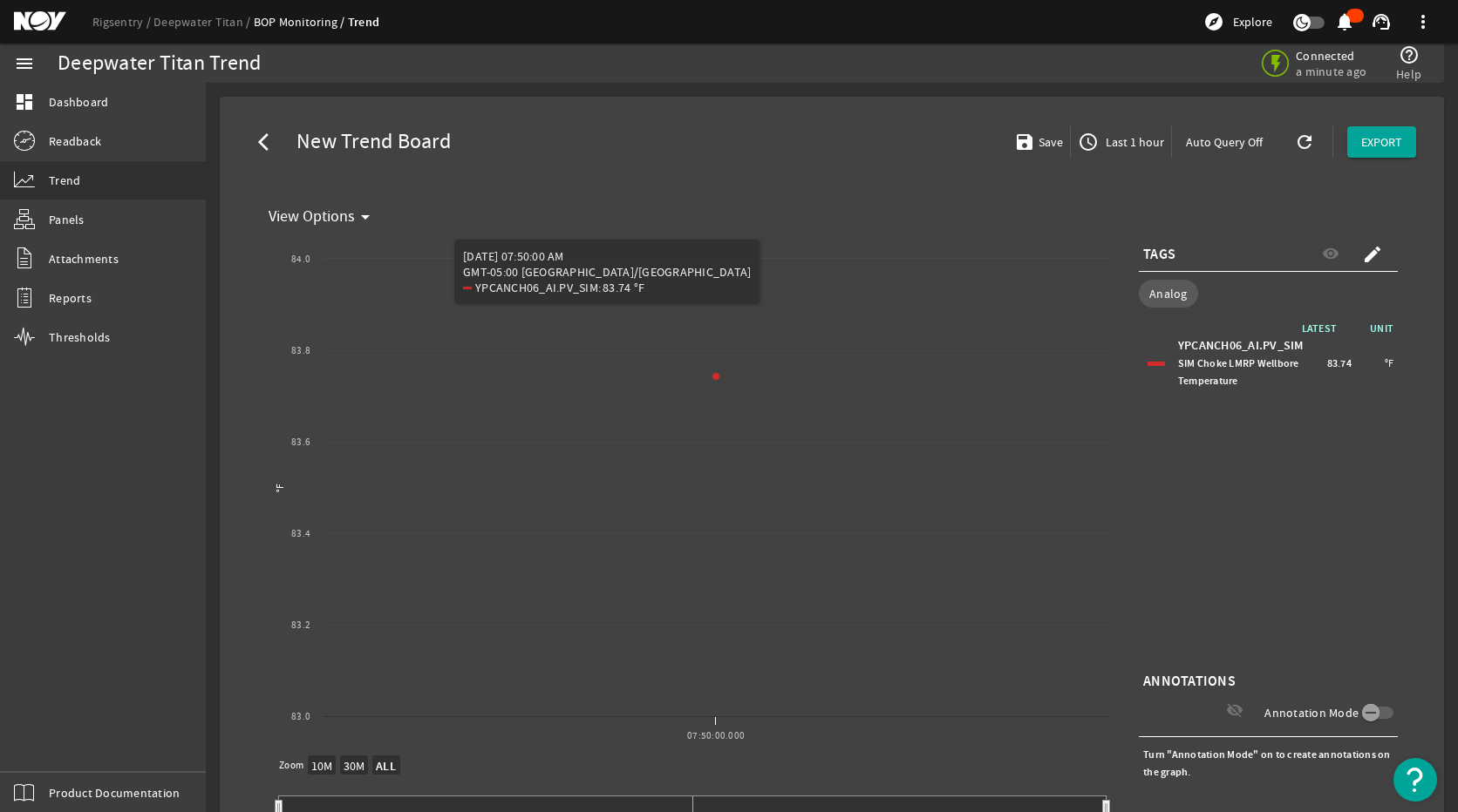
click at [1270, 499] on div "LATEST UNIT YPCANCH06_AI.PV_SIM SIM Choke LMRP Wellbore Temperature 83.74 °F" at bounding box center [1268, 493] width 259 height 348
click at [1111, 147] on span "Last 1 hour" at bounding box center [1133, 142] width 62 height 17
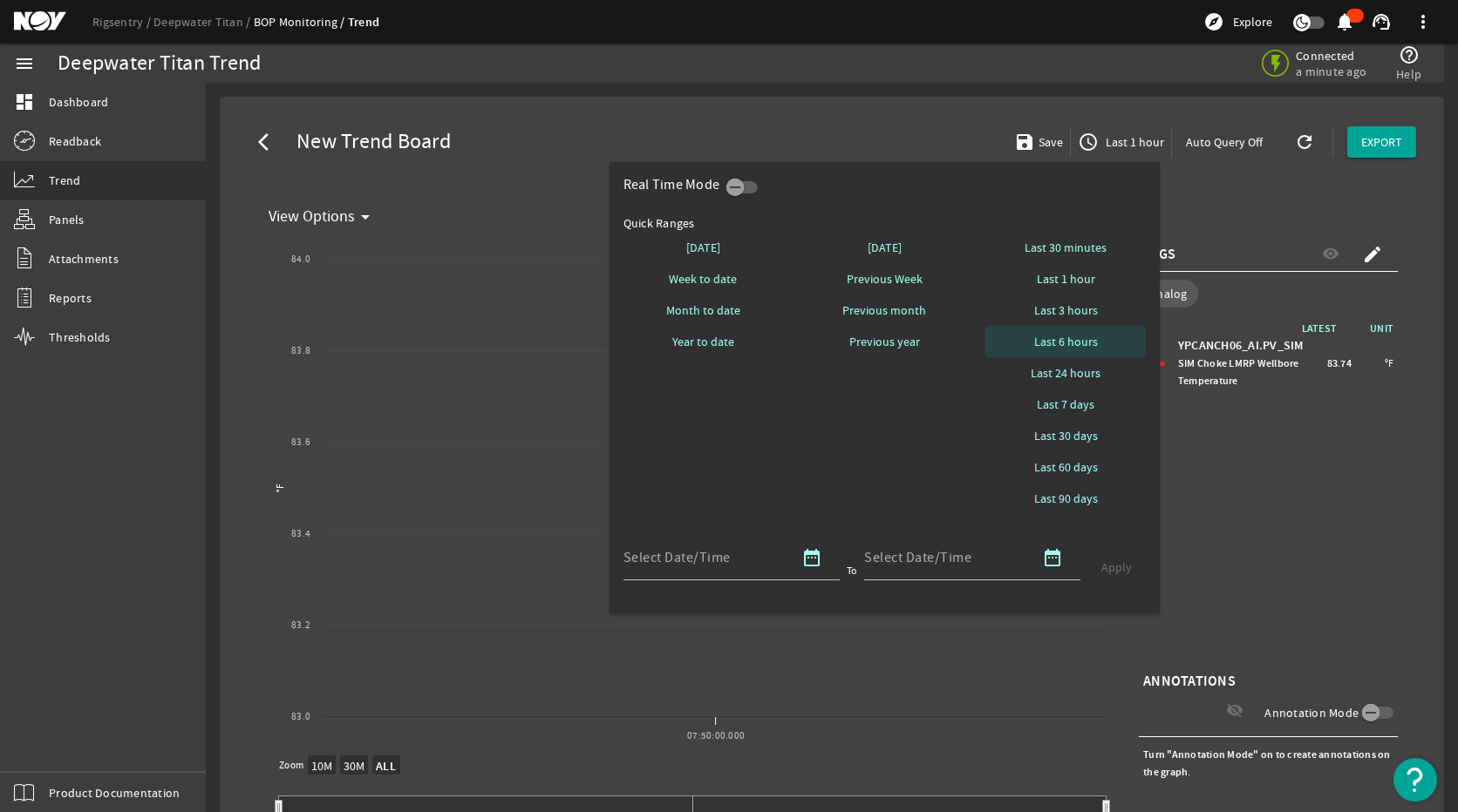
click at [1058, 342] on span "Last 6 hours" at bounding box center [1066, 341] width 64 height 17
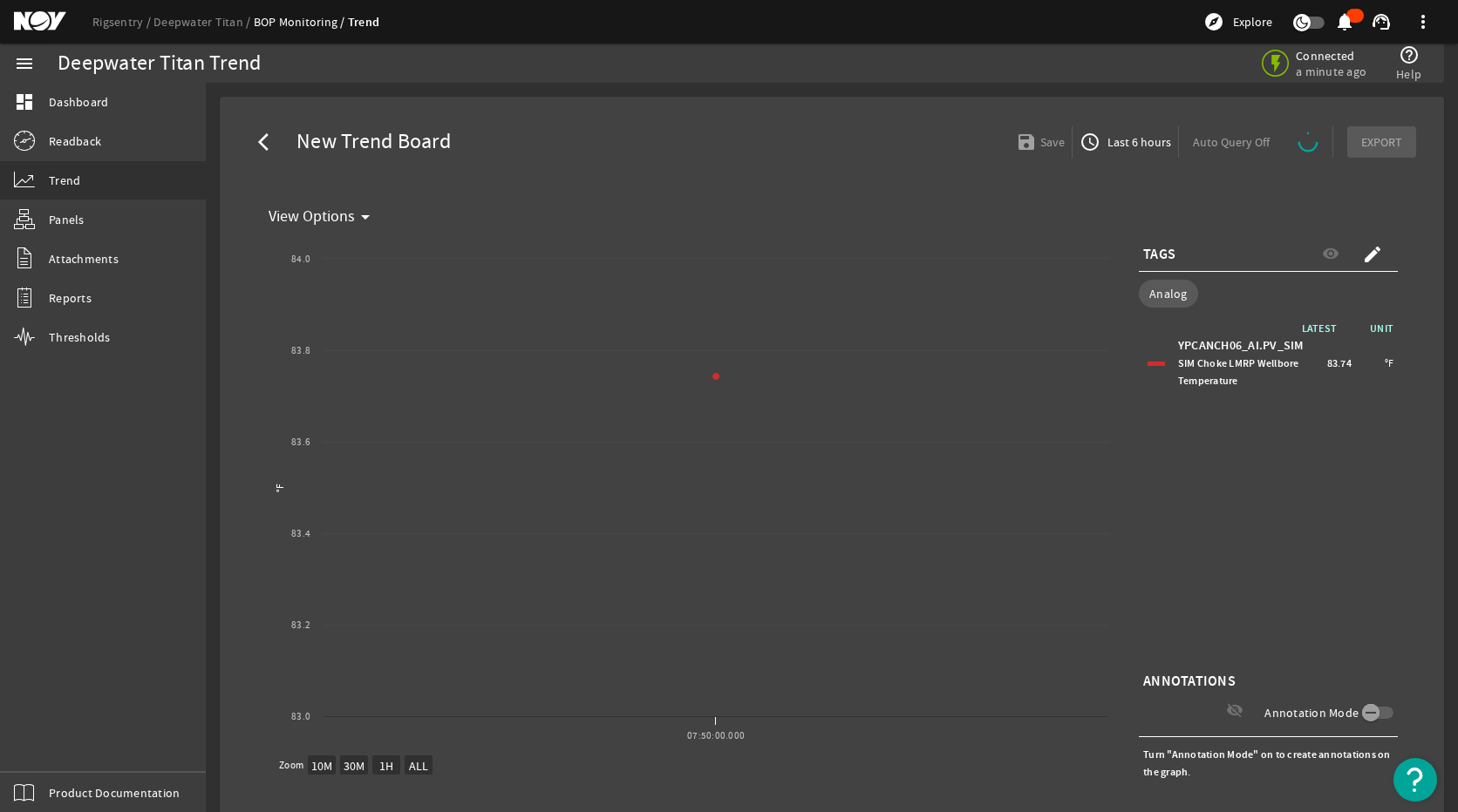
select select "ALL"
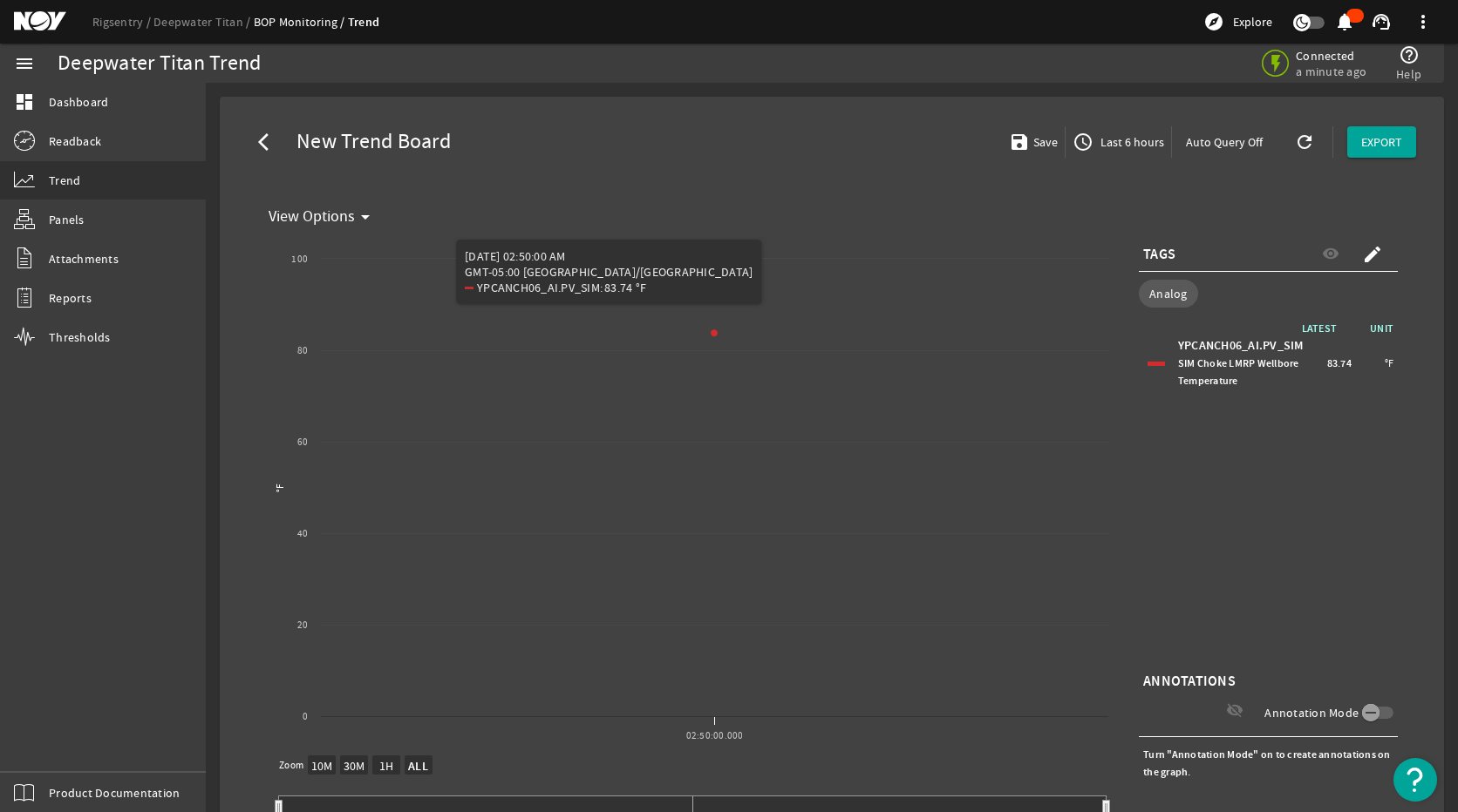
click at [1265, 479] on div "LATEST UNIT YPCANCH06_AI.PV_SIM SIM Choke LMRP Wellbore Temperature 83.74 °F" at bounding box center [1268, 493] width 259 height 348
